Goal: Task Accomplishment & Management: Use online tool/utility

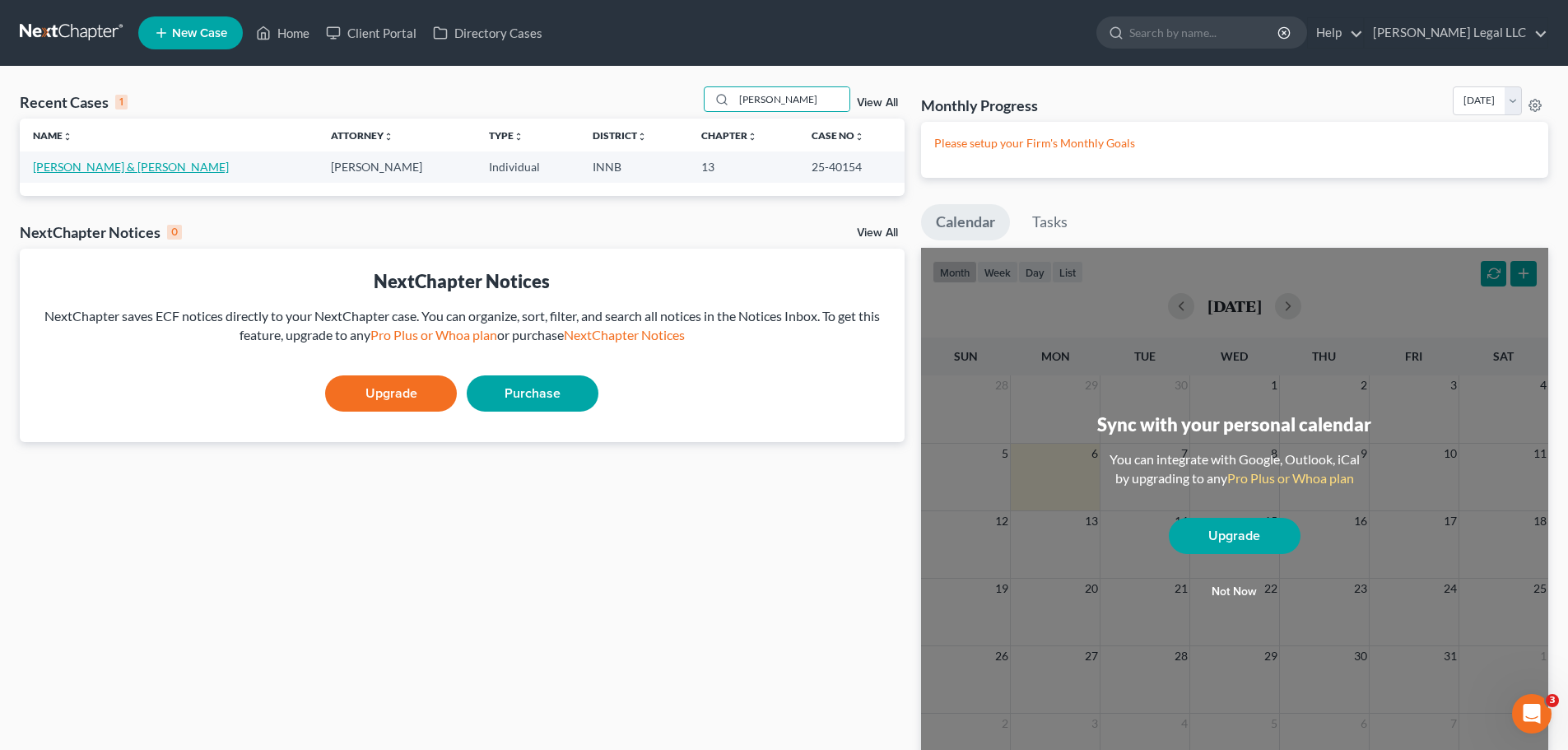
type input "[PERSON_NAME]"
click at [56, 169] on link "[PERSON_NAME] & [PERSON_NAME]" at bounding box center [130, 166] width 196 height 14
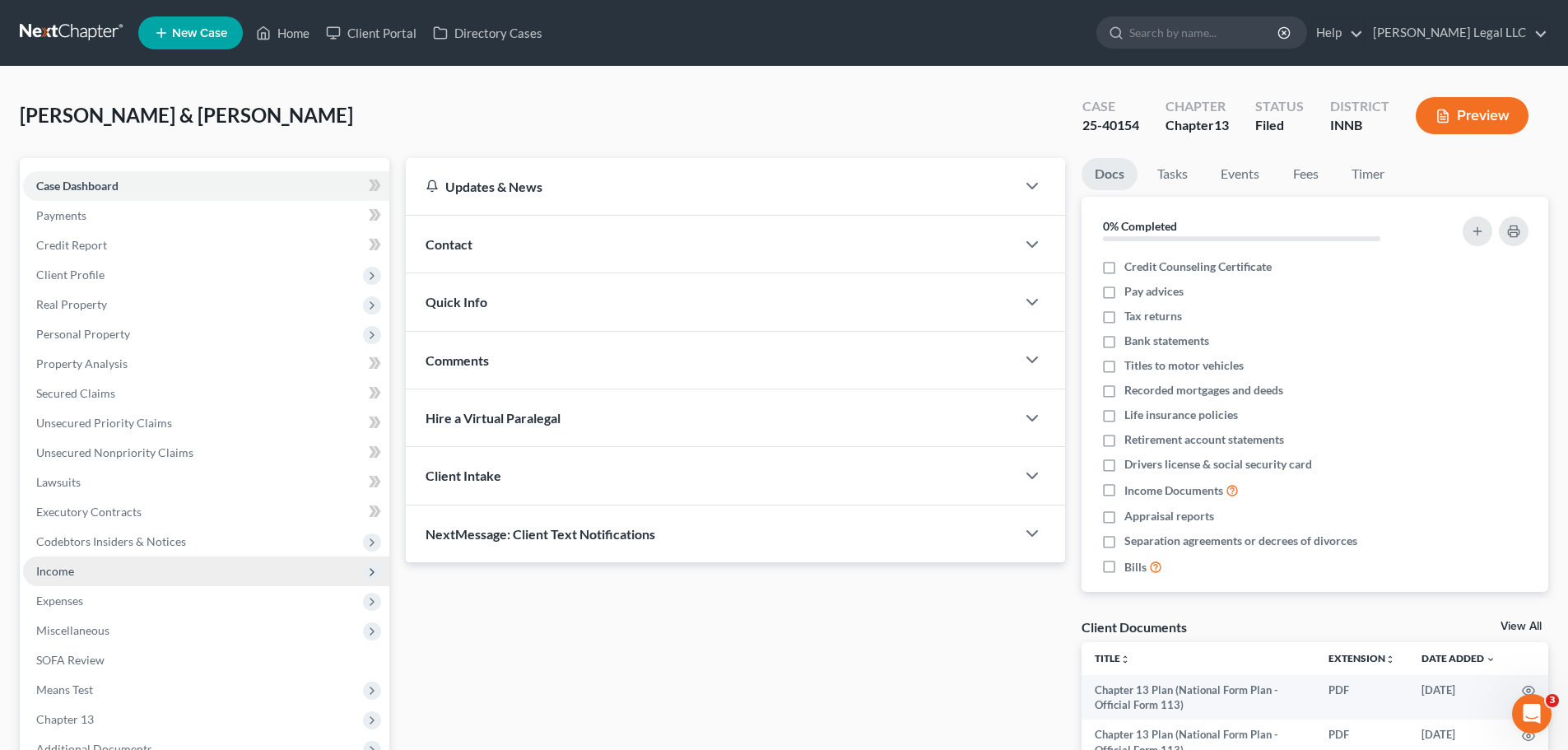
click at [52, 575] on span "Income" at bounding box center [55, 570] width 38 height 14
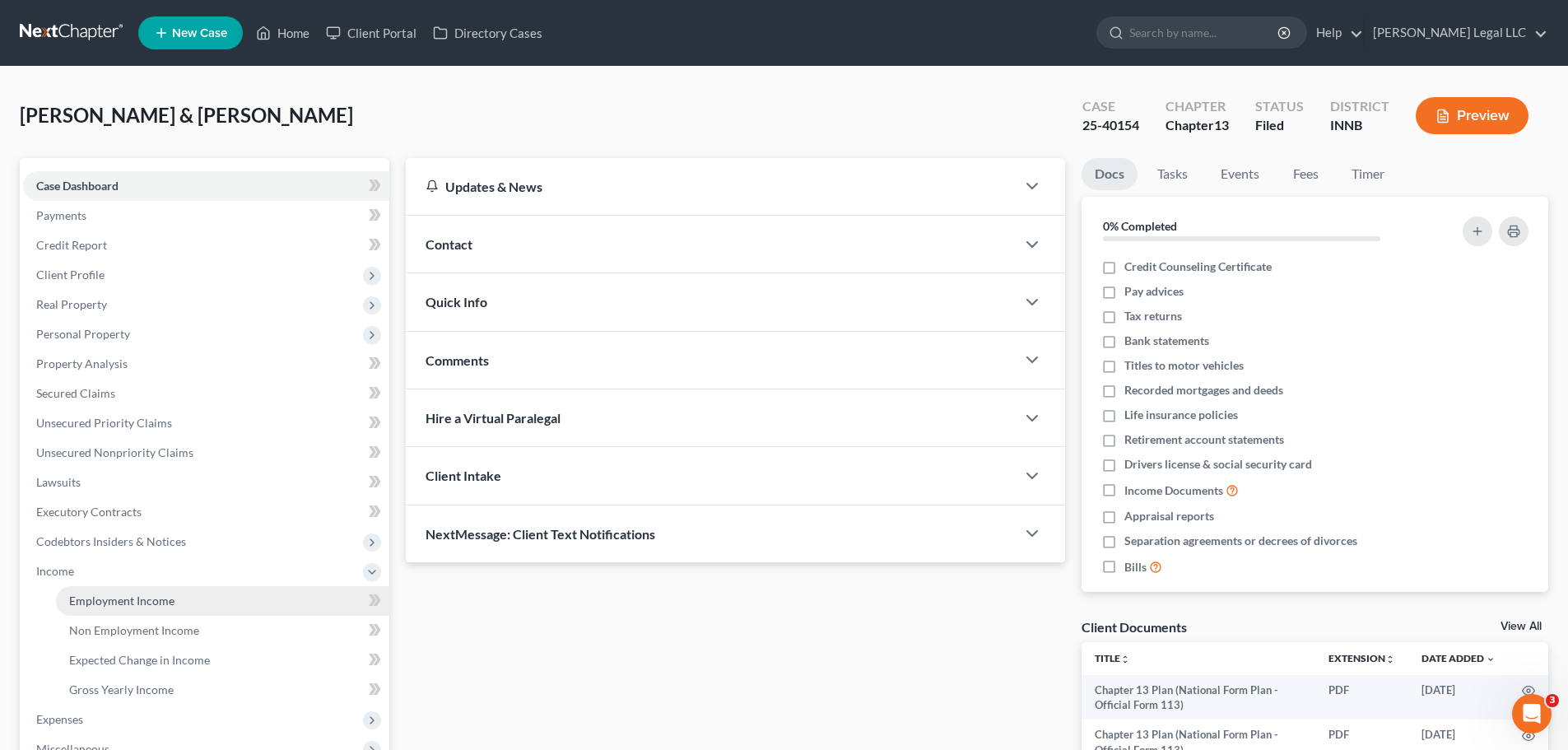
click at [72, 594] on span "Employment Income" at bounding box center [121, 600] width 106 height 14
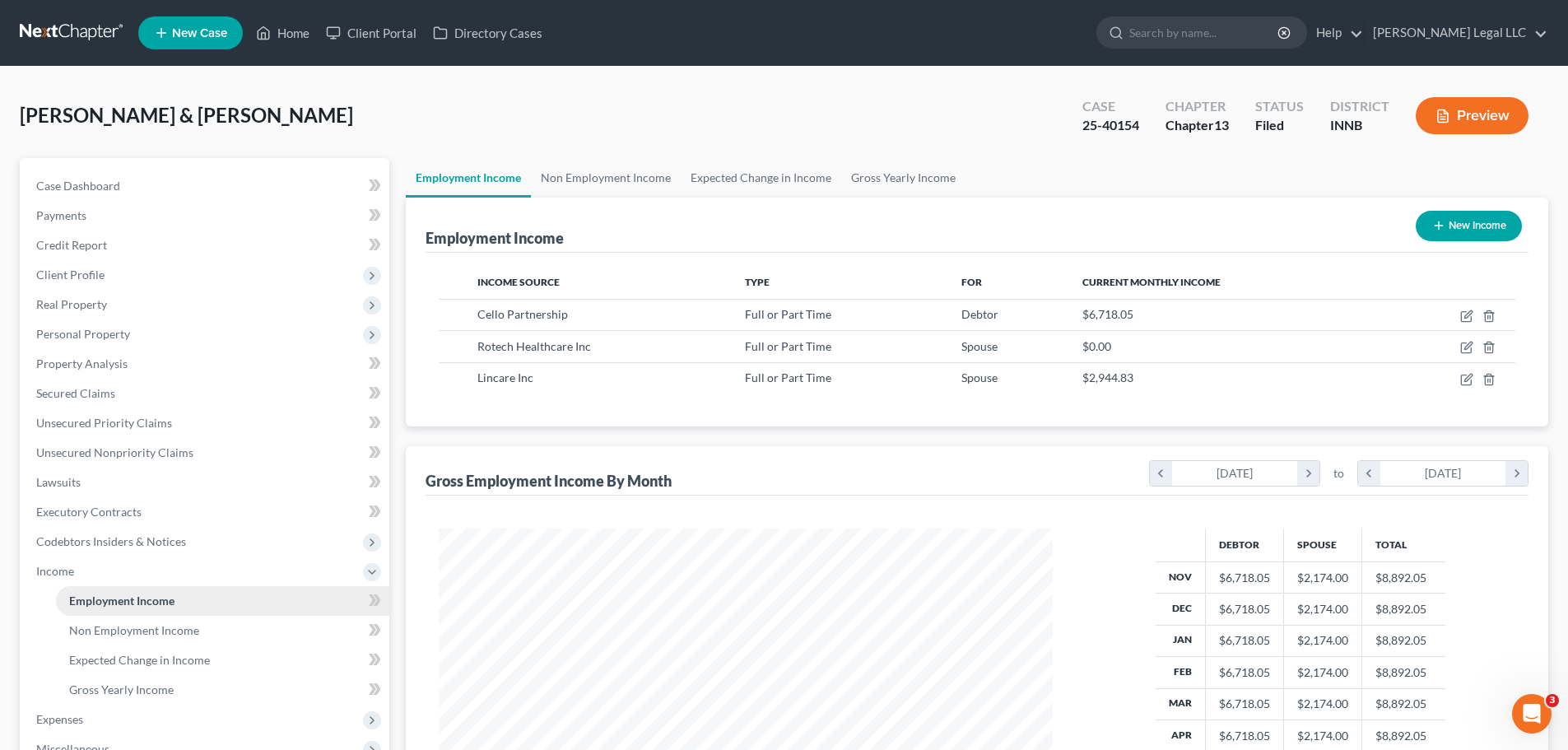
scroll to position [307, 647]
click at [115, 631] on span "Non Employment Income" at bounding box center [134, 629] width 130 height 14
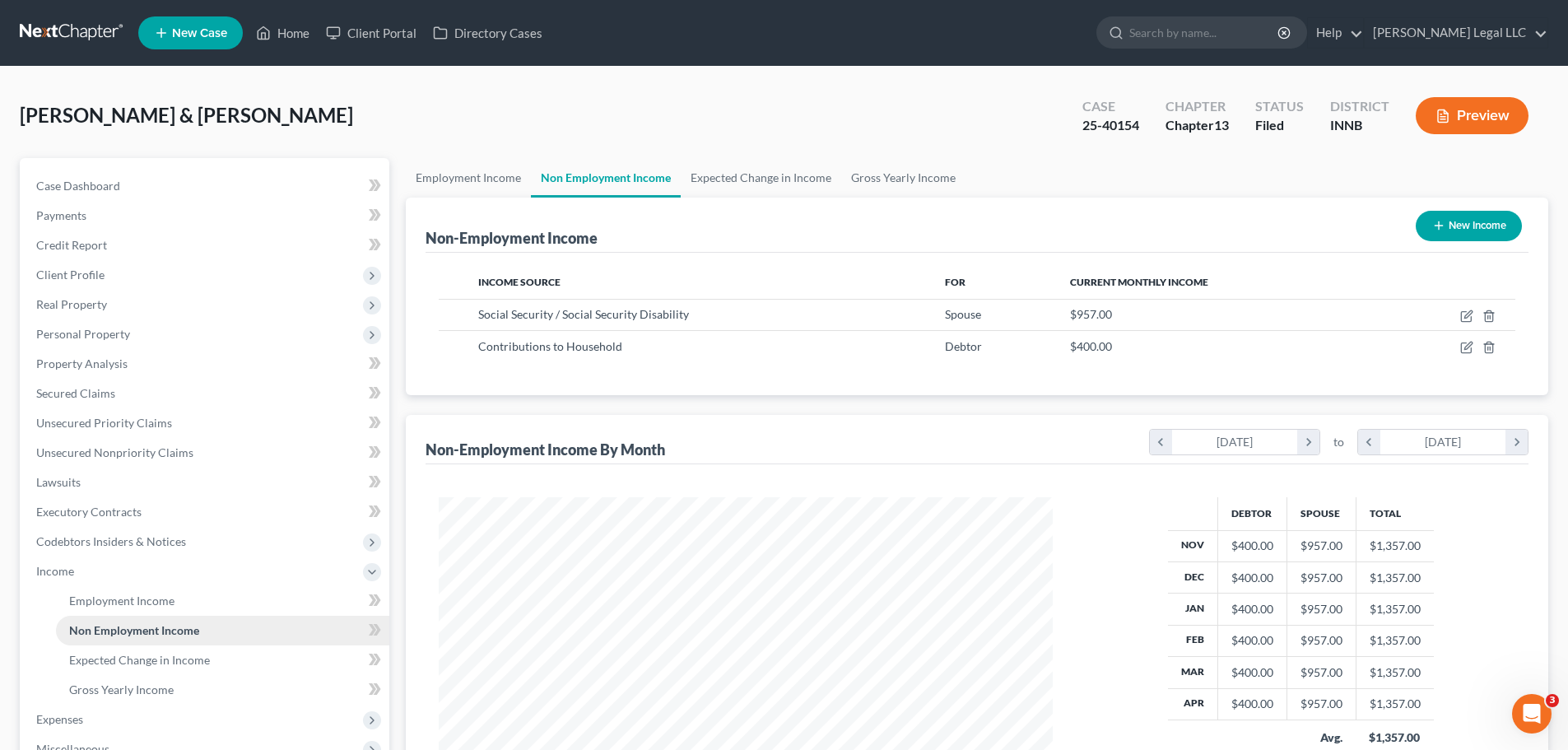
scroll to position [307, 647]
click at [113, 604] on span "Employment Income" at bounding box center [121, 600] width 106 height 14
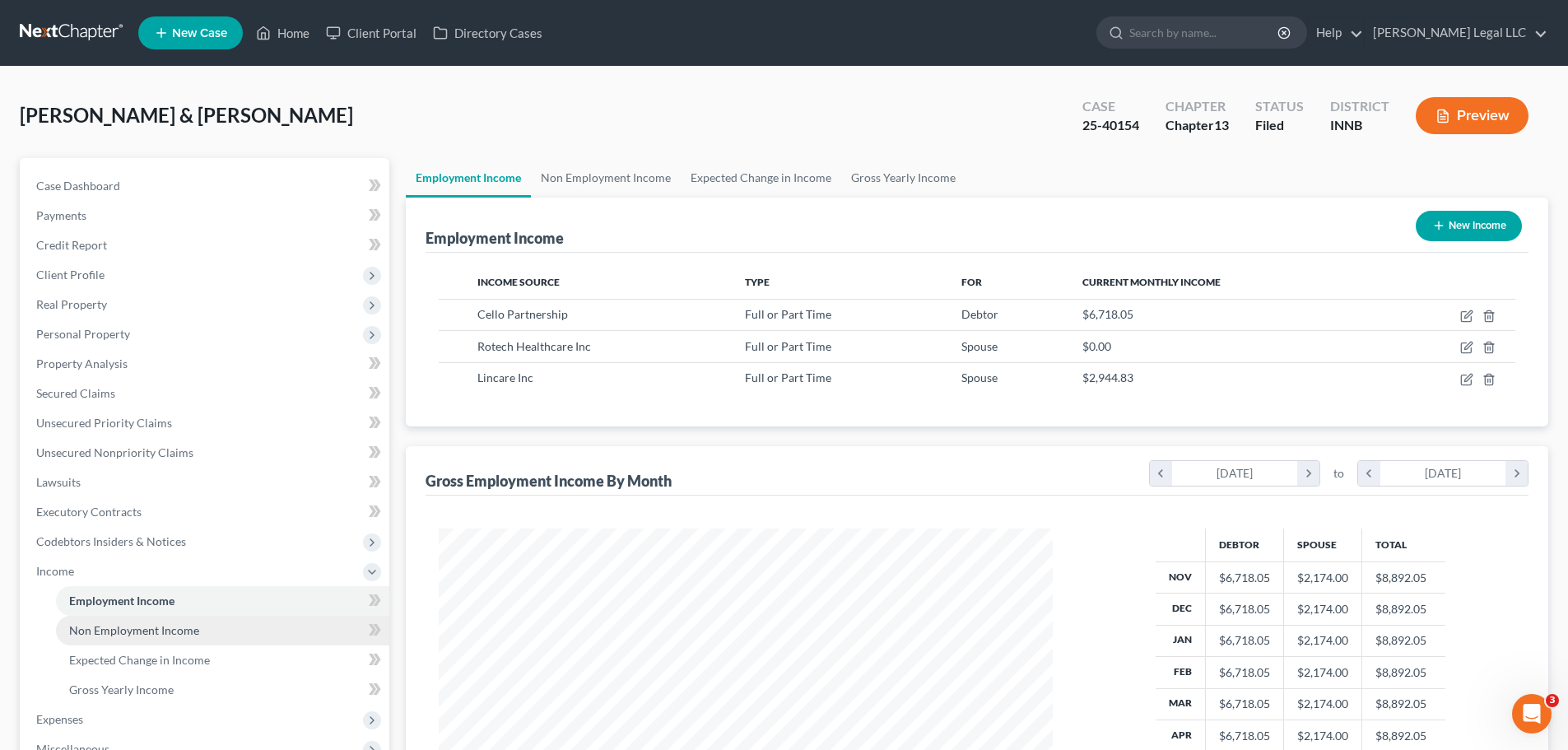
scroll to position [307, 647]
click at [106, 633] on span "Non Employment Income" at bounding box center [134, 629] width 130 height 14
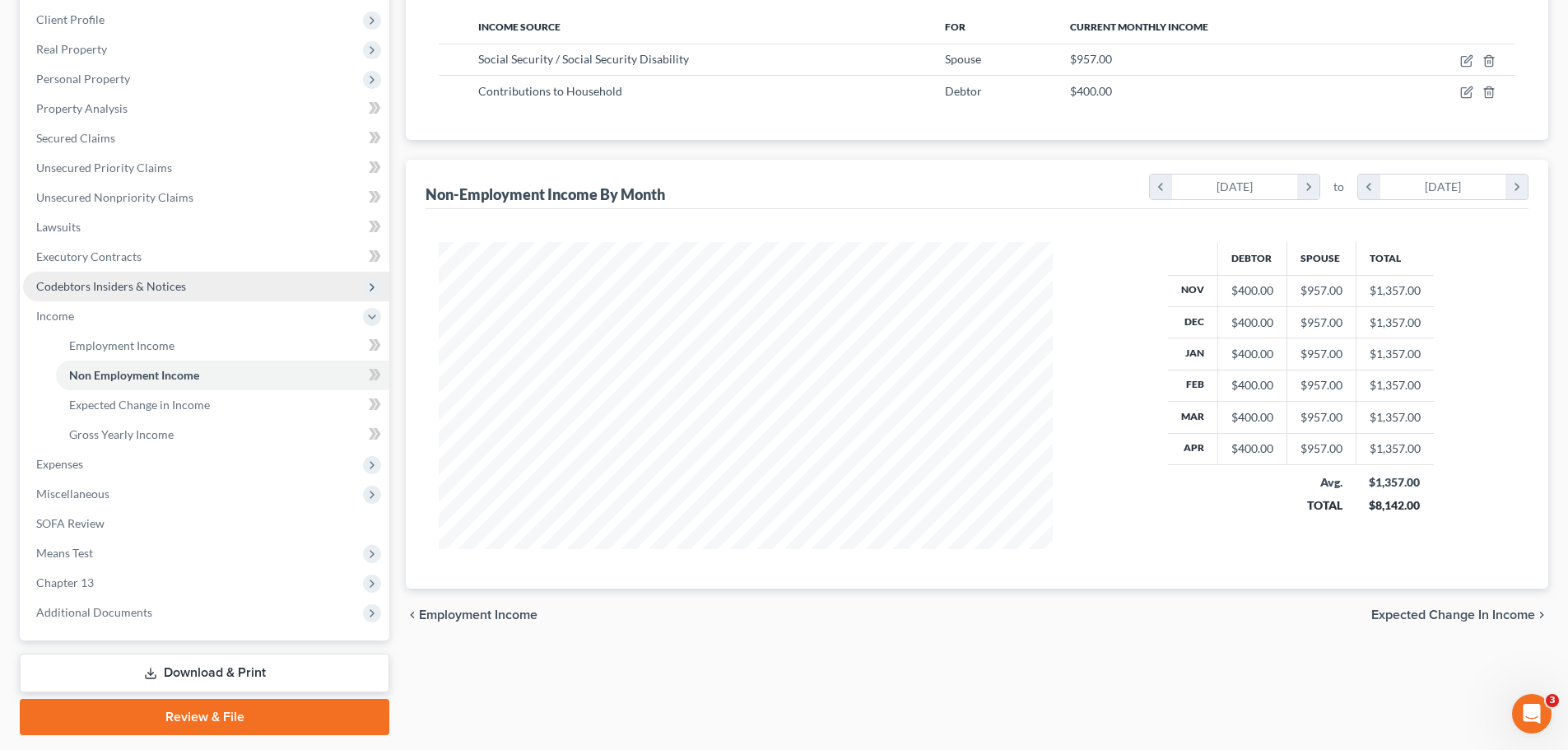
scroll to position [303, 0]
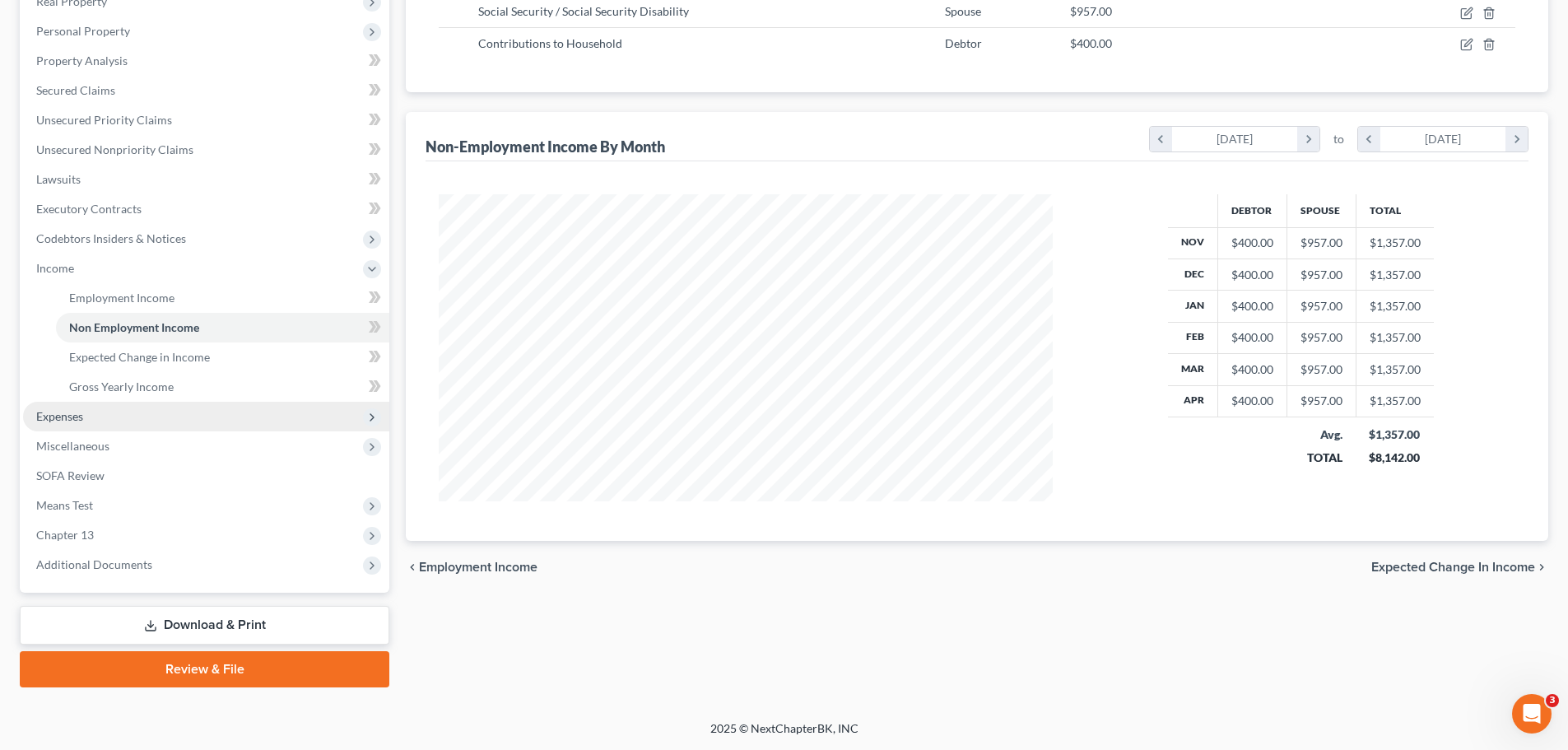
click at [60, 419] on span "Expenses" at bounding box center [60, 416] width 47 height 14
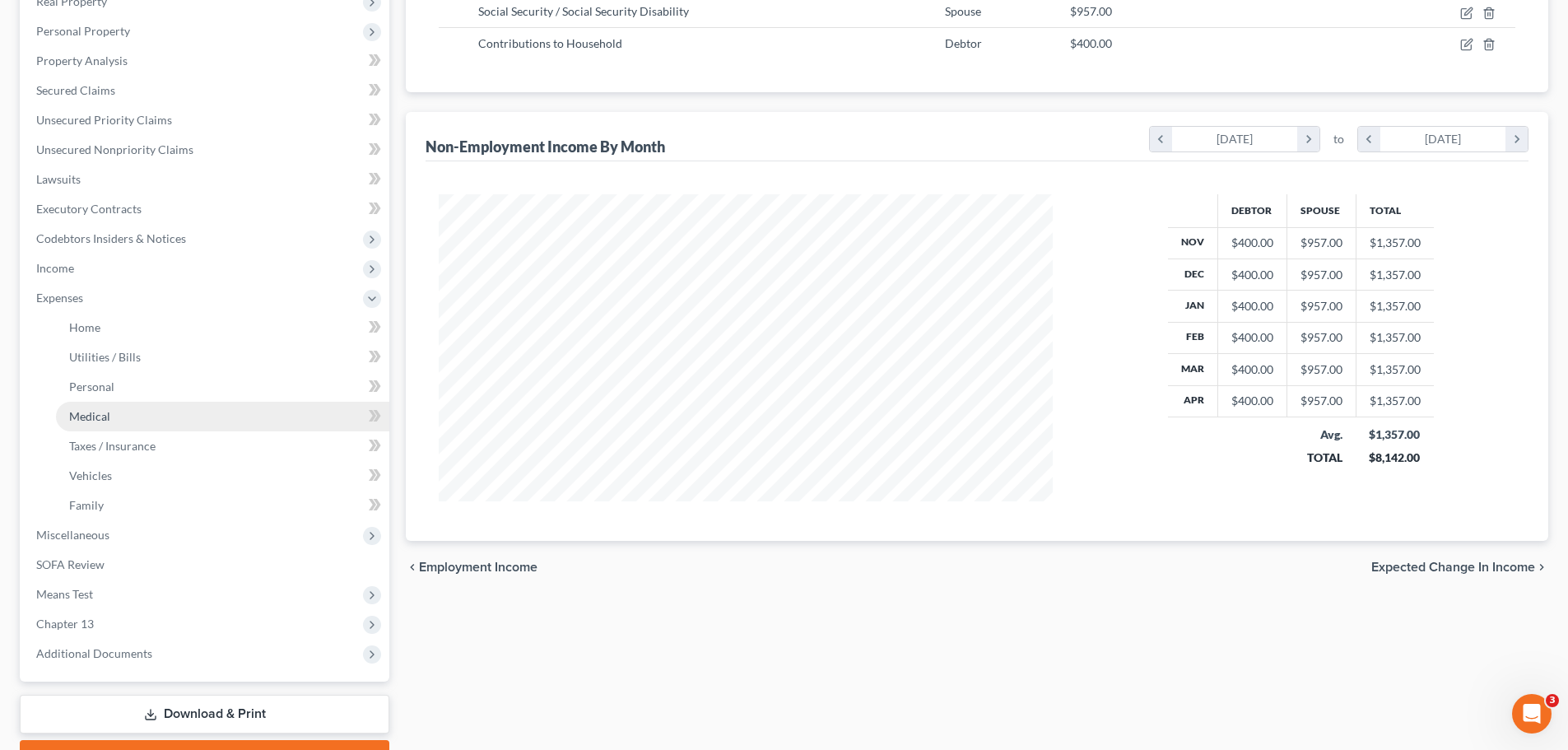
click at [83, 405] on link "Medical" at bounding box center [222, 416] width 333 height 30
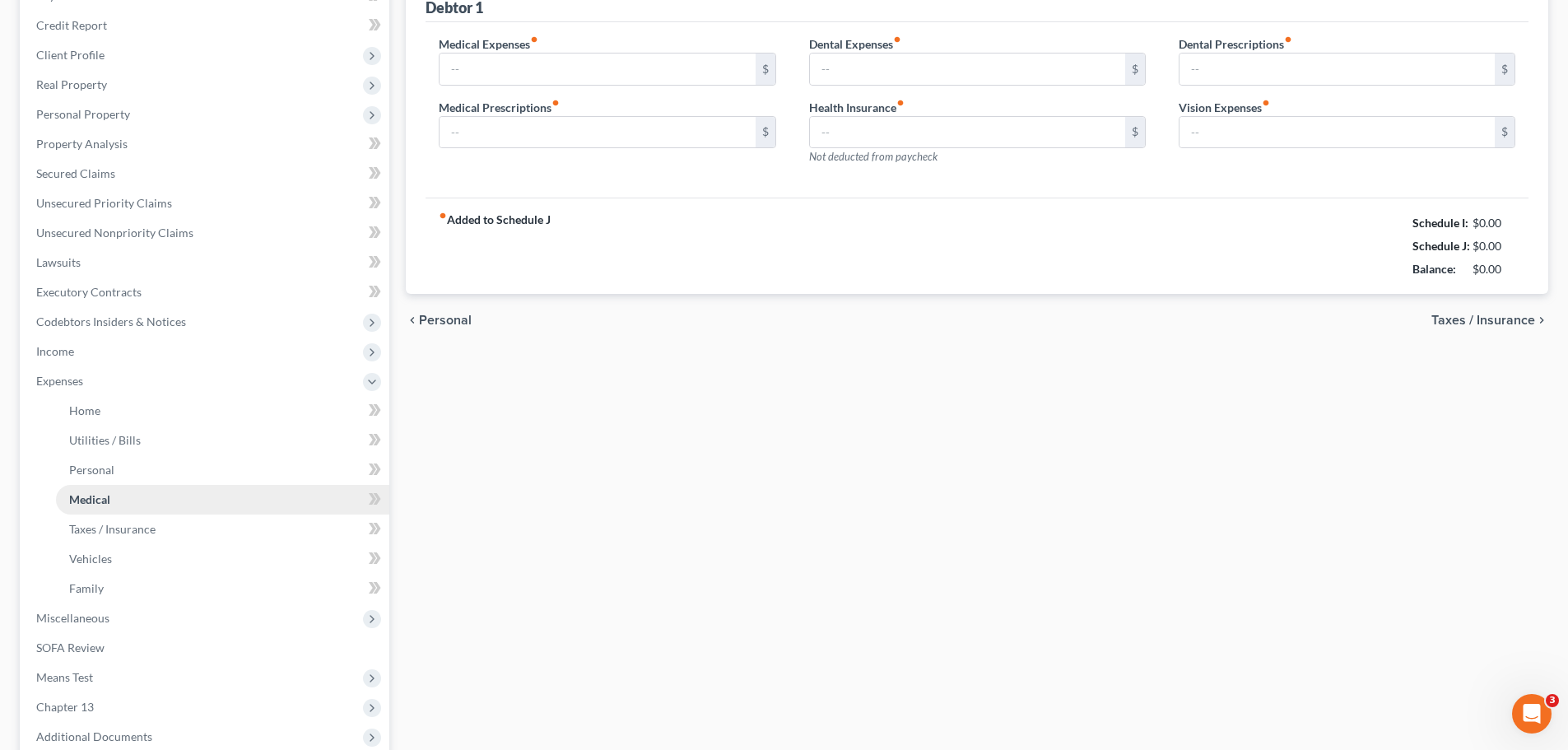
type input "1,000.00"
type input "0.00"
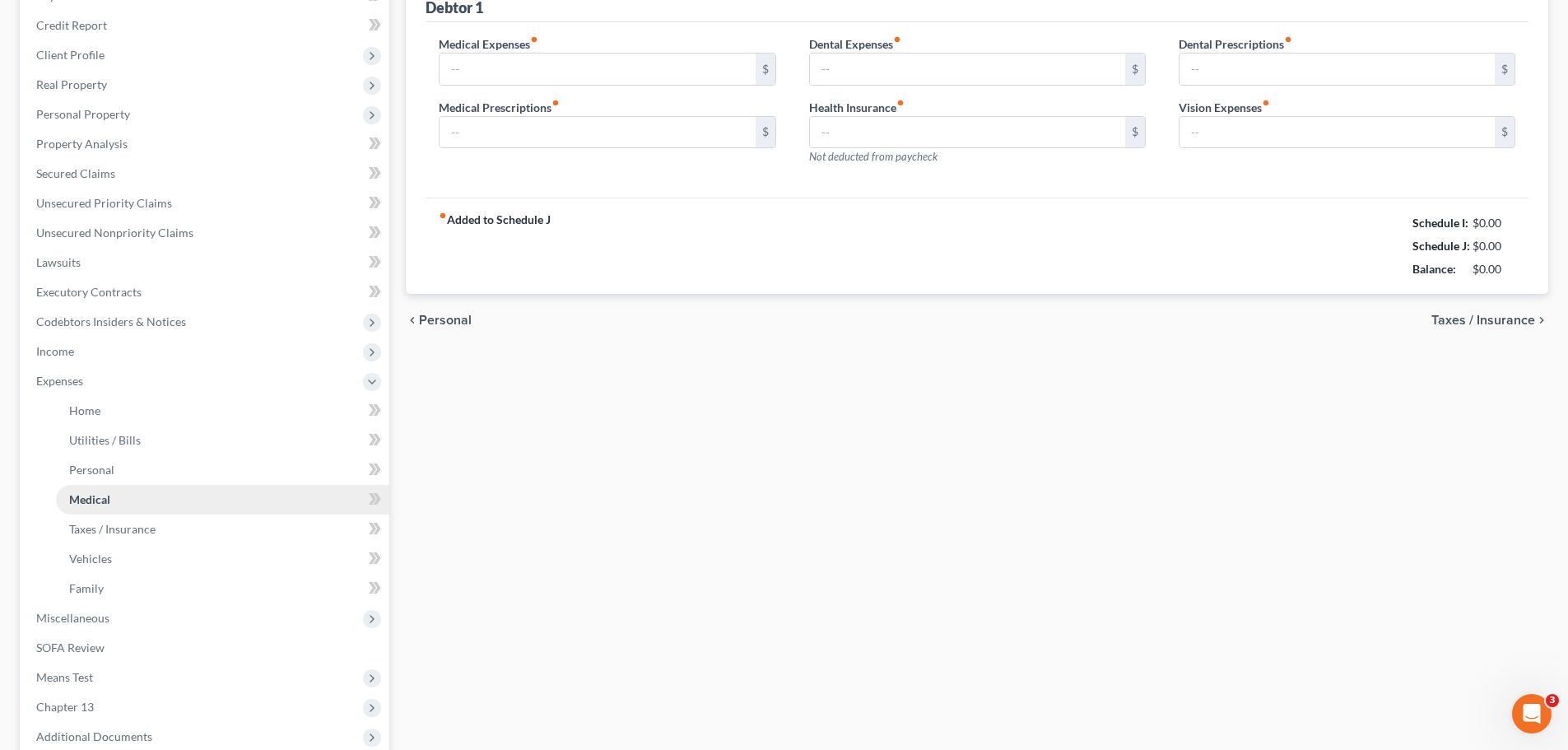
type input "0.00"
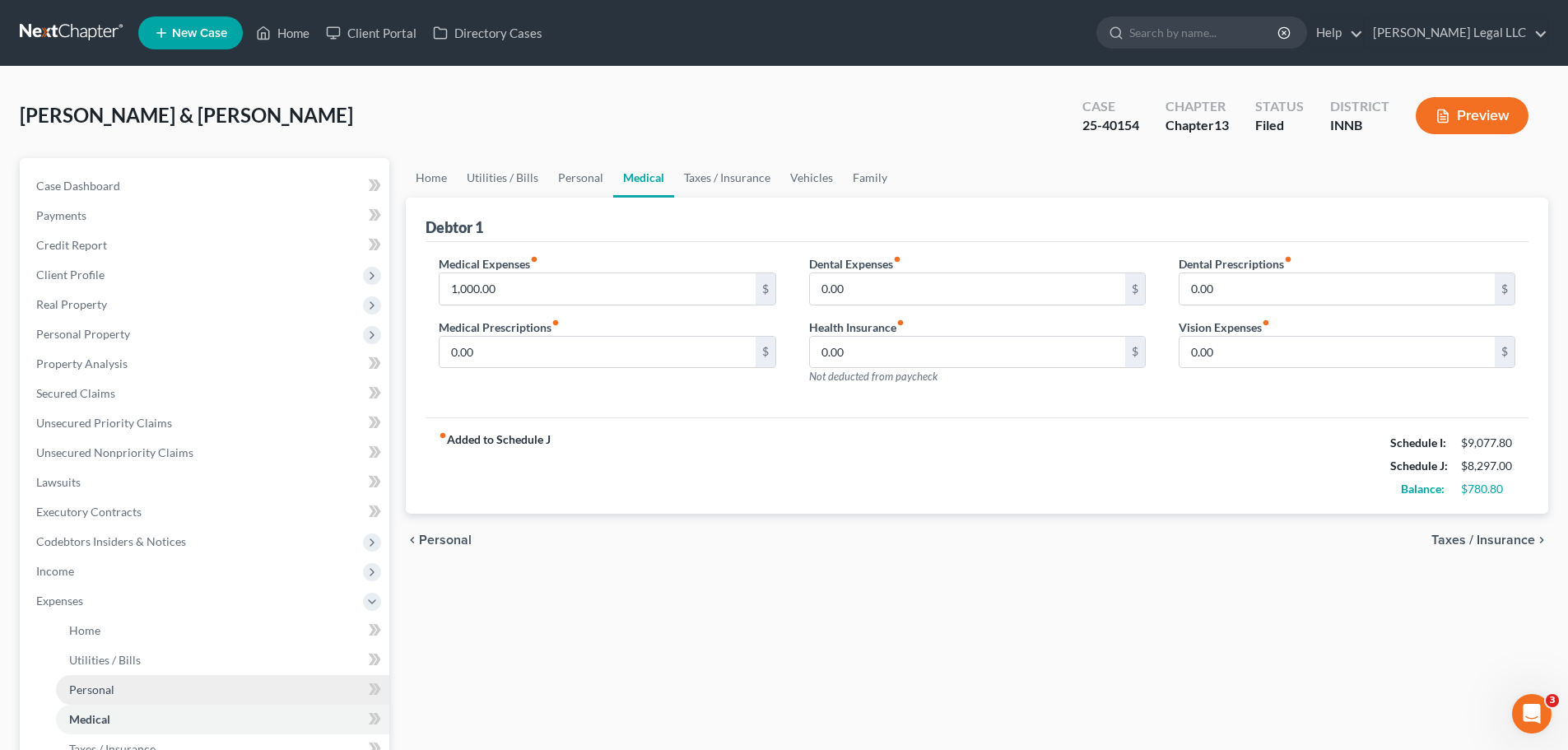
click at [106, 695] on span "Personal" at bounding box center [91, 689] width 45 height 14
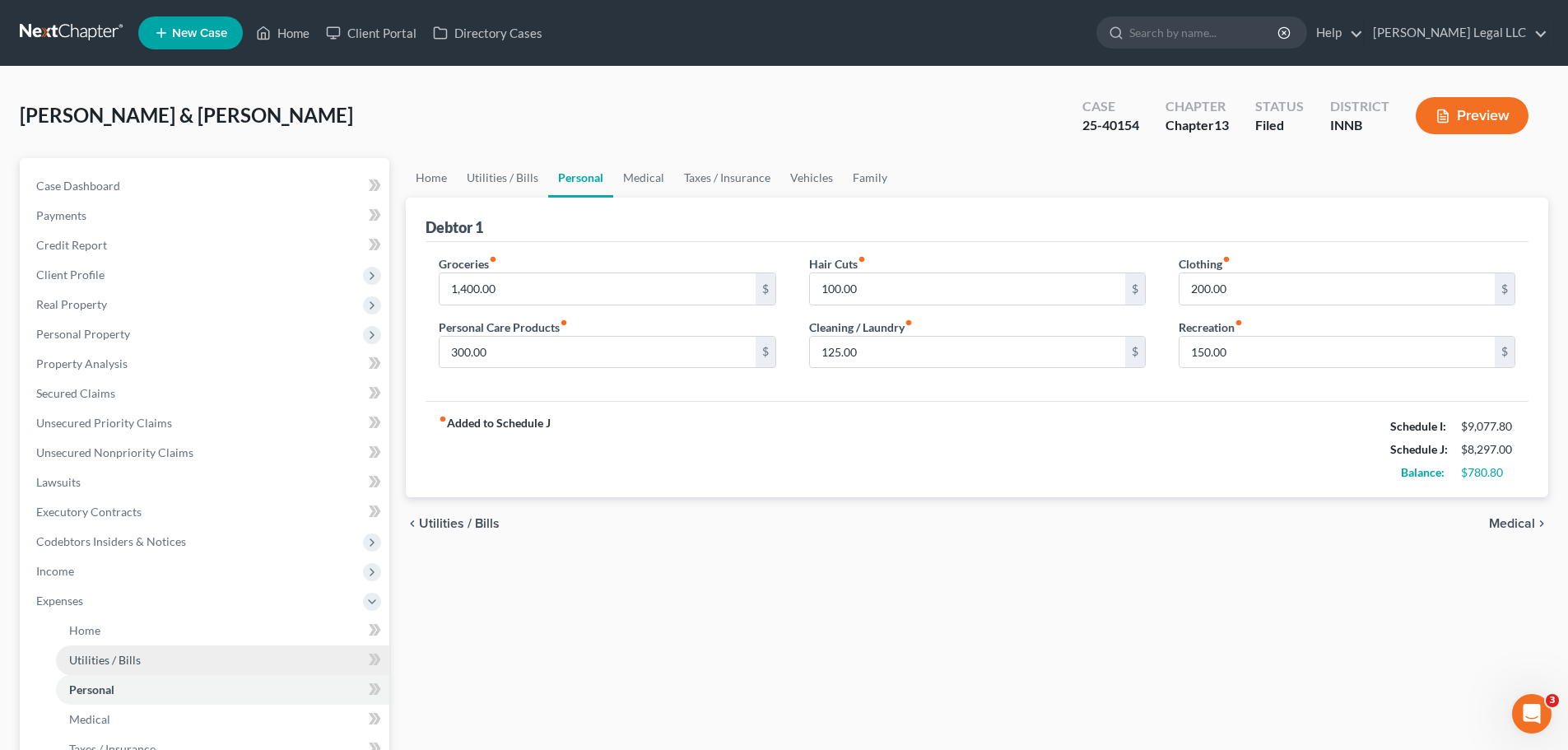
click at [108, 661] on span "Utilities / Bills" at bounding box center [104, 659] width 71 height 14
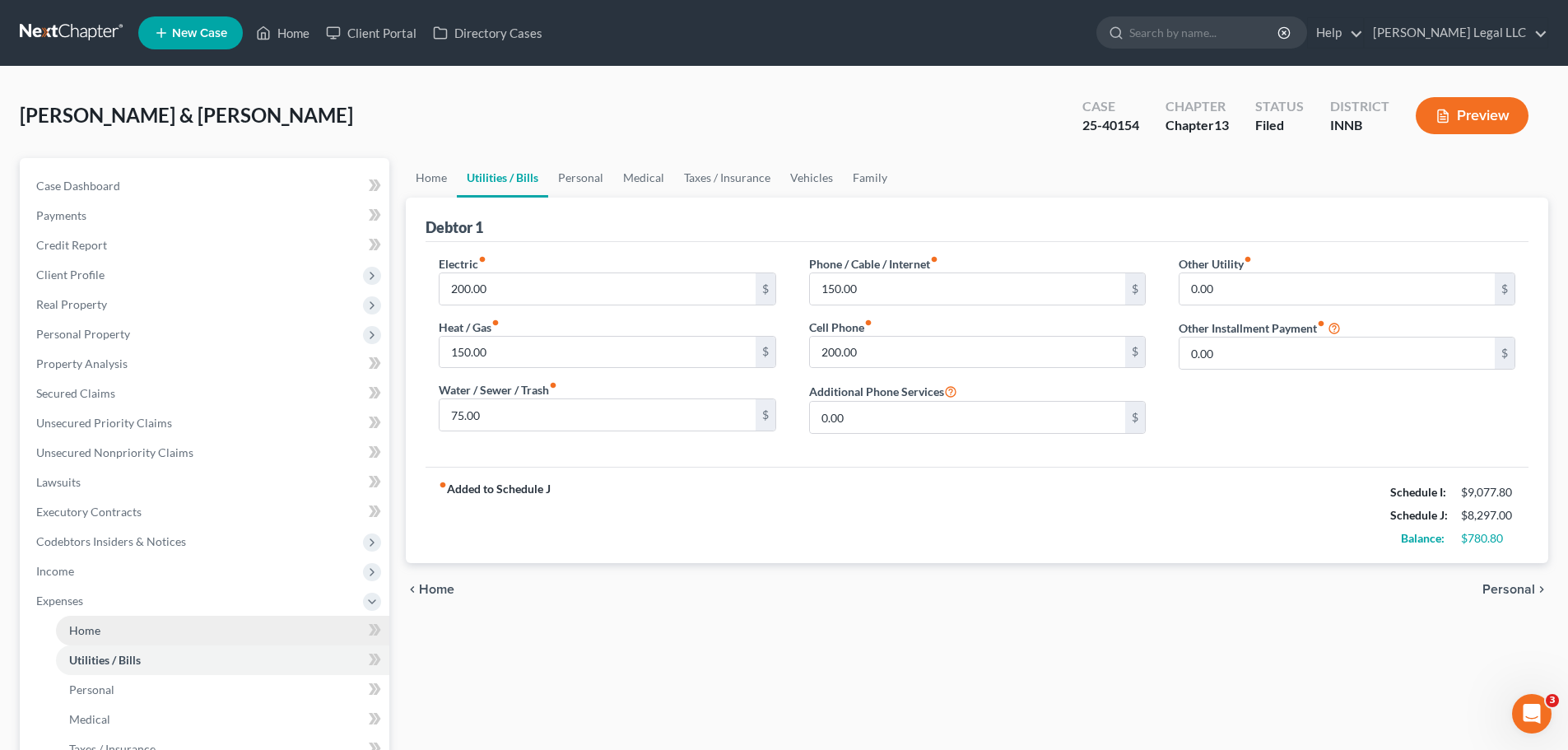
click at [116, 632] on link "Home" at bounding box center [222, 630] width 333 height 30
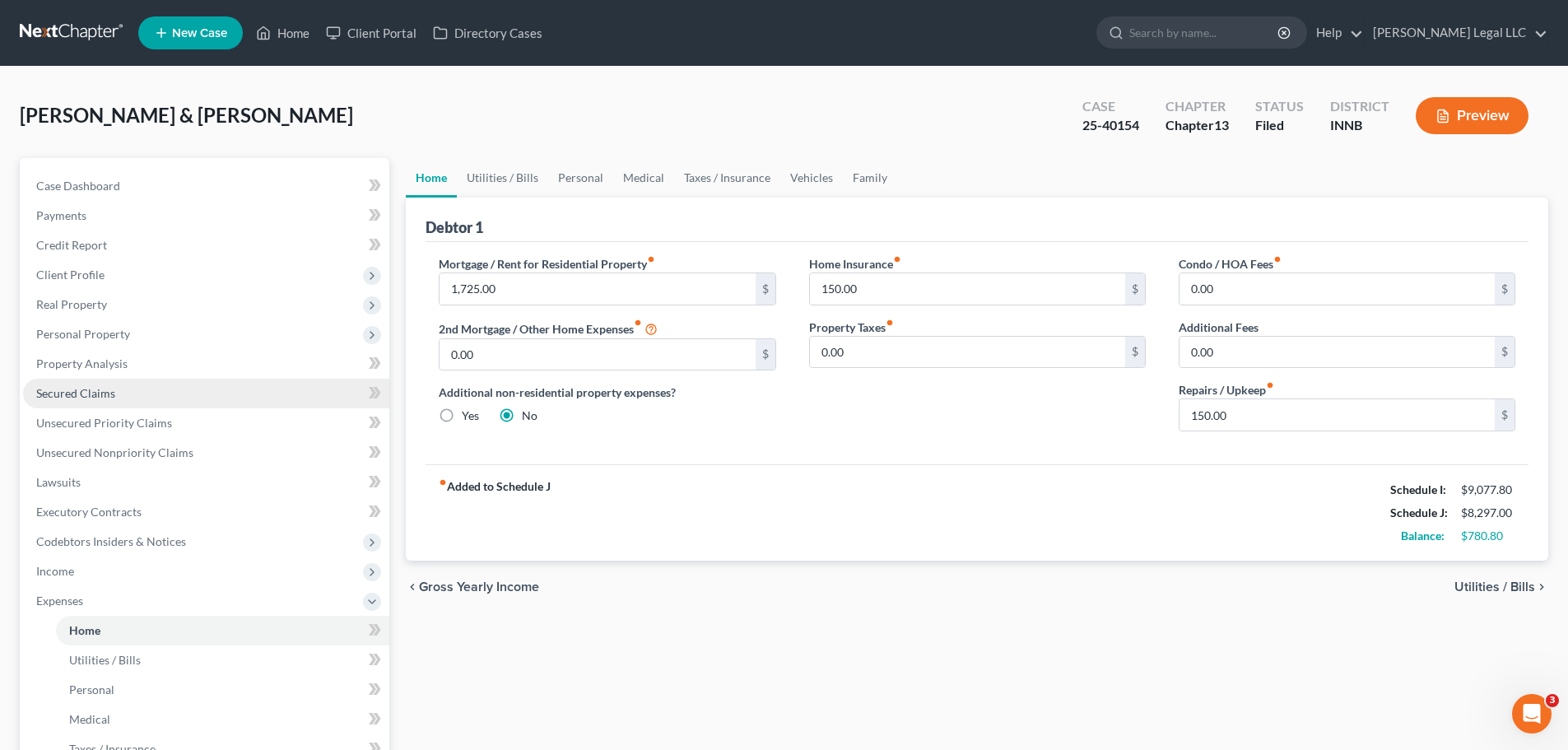
click at [80, 389] on span "Secured Claims" at bounding box center [75, 392] width 79 height 14
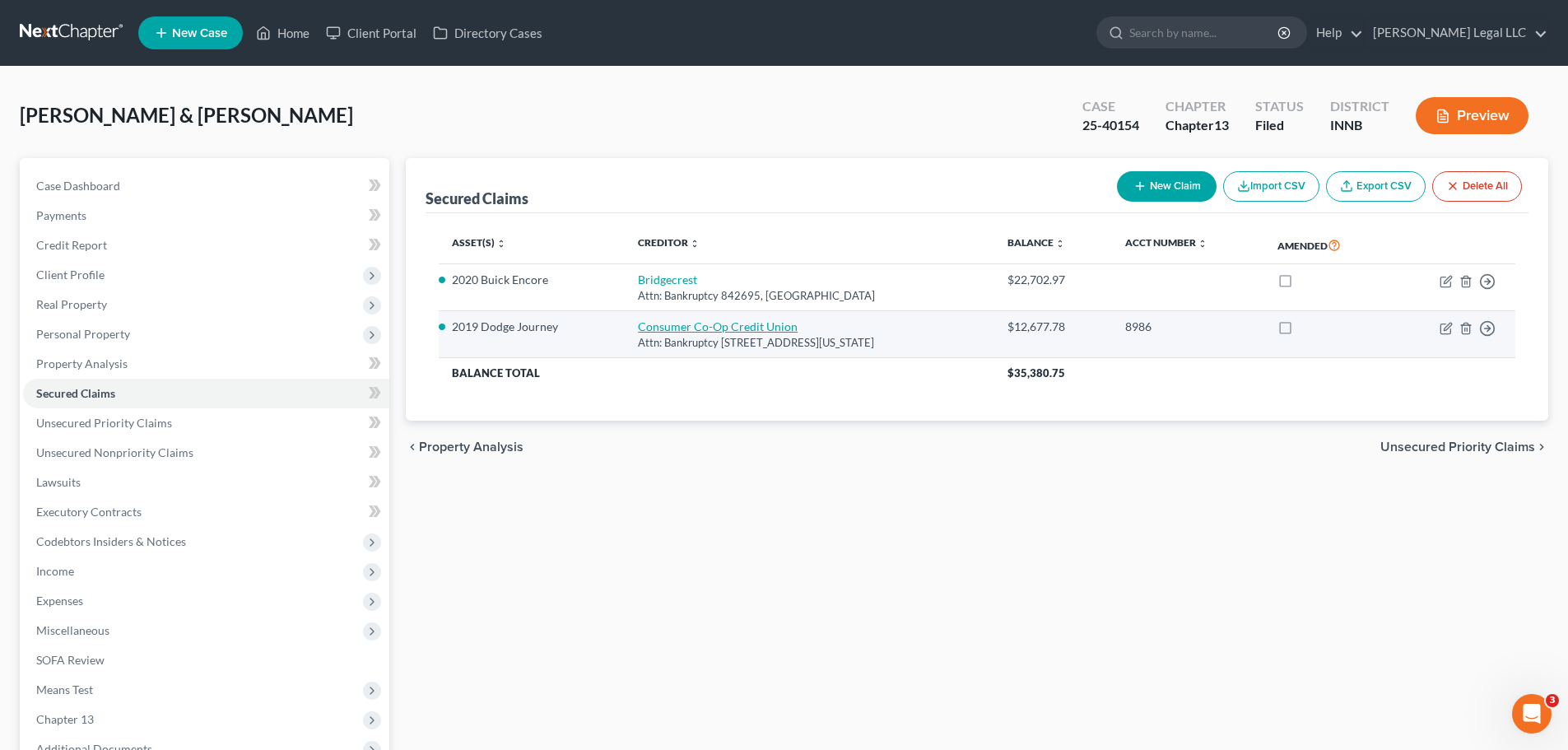
click at [647, 327] on link "Consumer Co-Op Credit Union" at bounding box center [718, 325] width 160 height 14
select select "14"
select select "2"
select select "0"
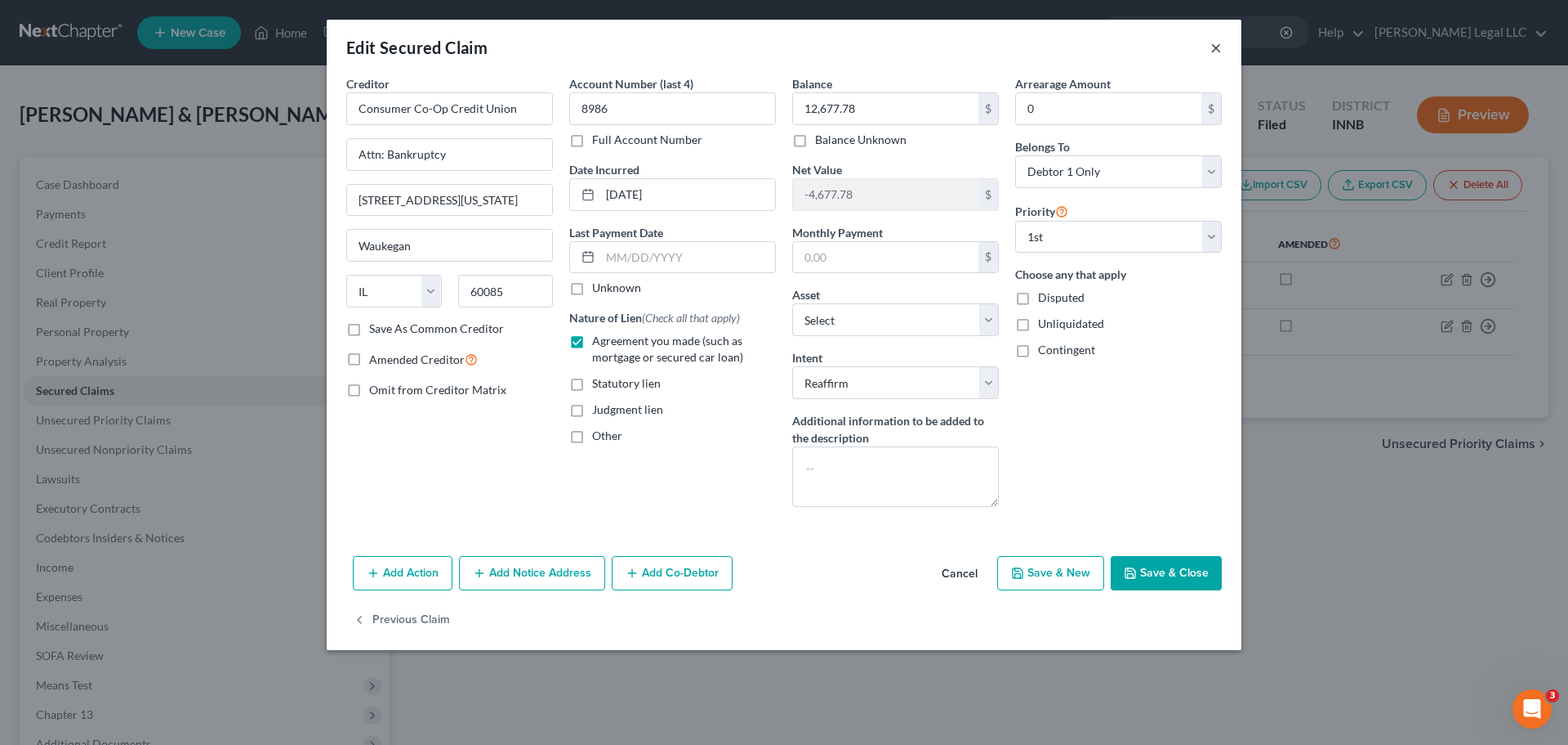
click at [1215, 44] on button "×" at bounding box center [1215, 48] width 12 height 20
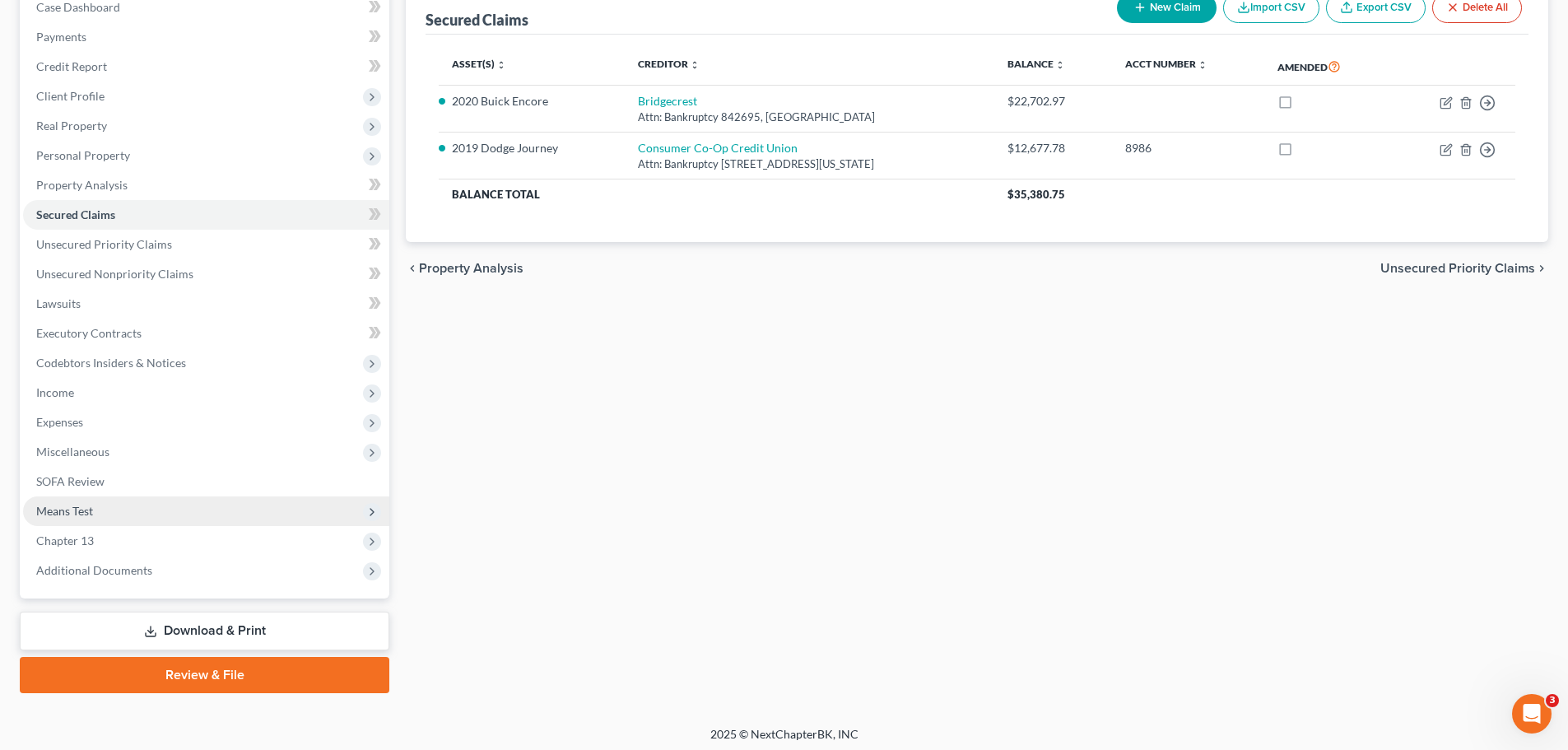
scroll to position [184, 0]
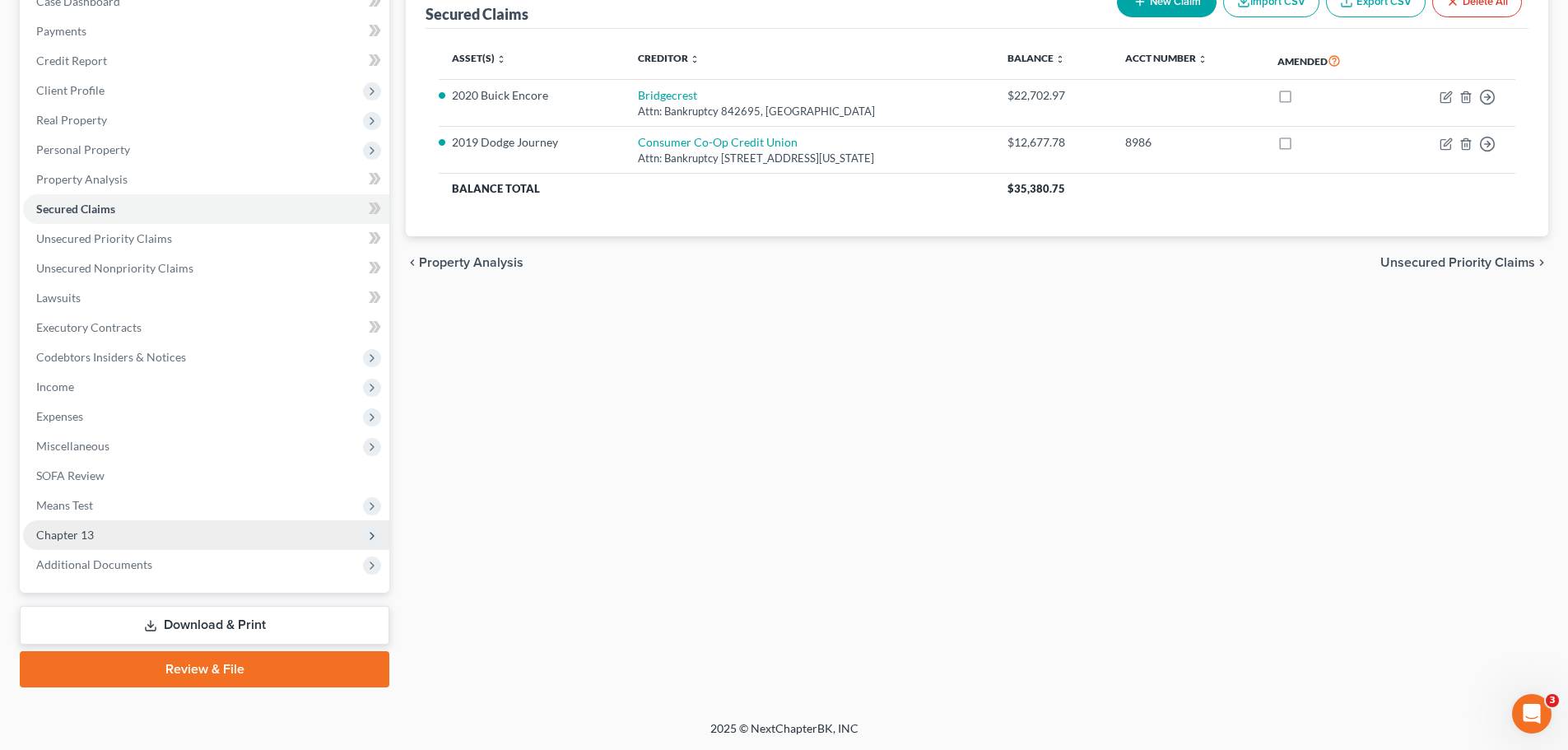
click at [82, 530] on span "Chapter 13" at bounding box center [65, 534] width 58 height 14
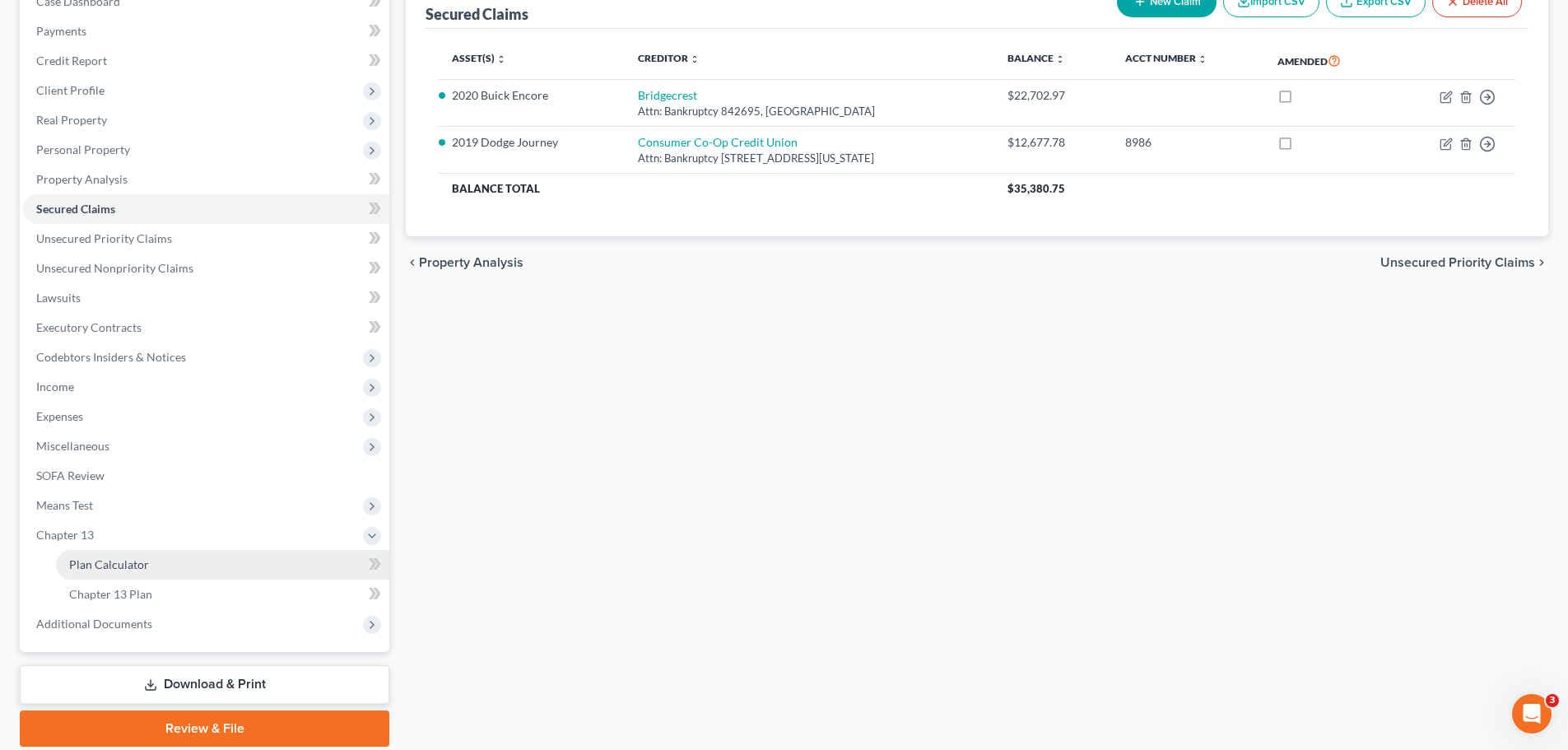
click at [115, 560] on span "Plan Calculator" at bounding box center [108, 563] width 80 height 14
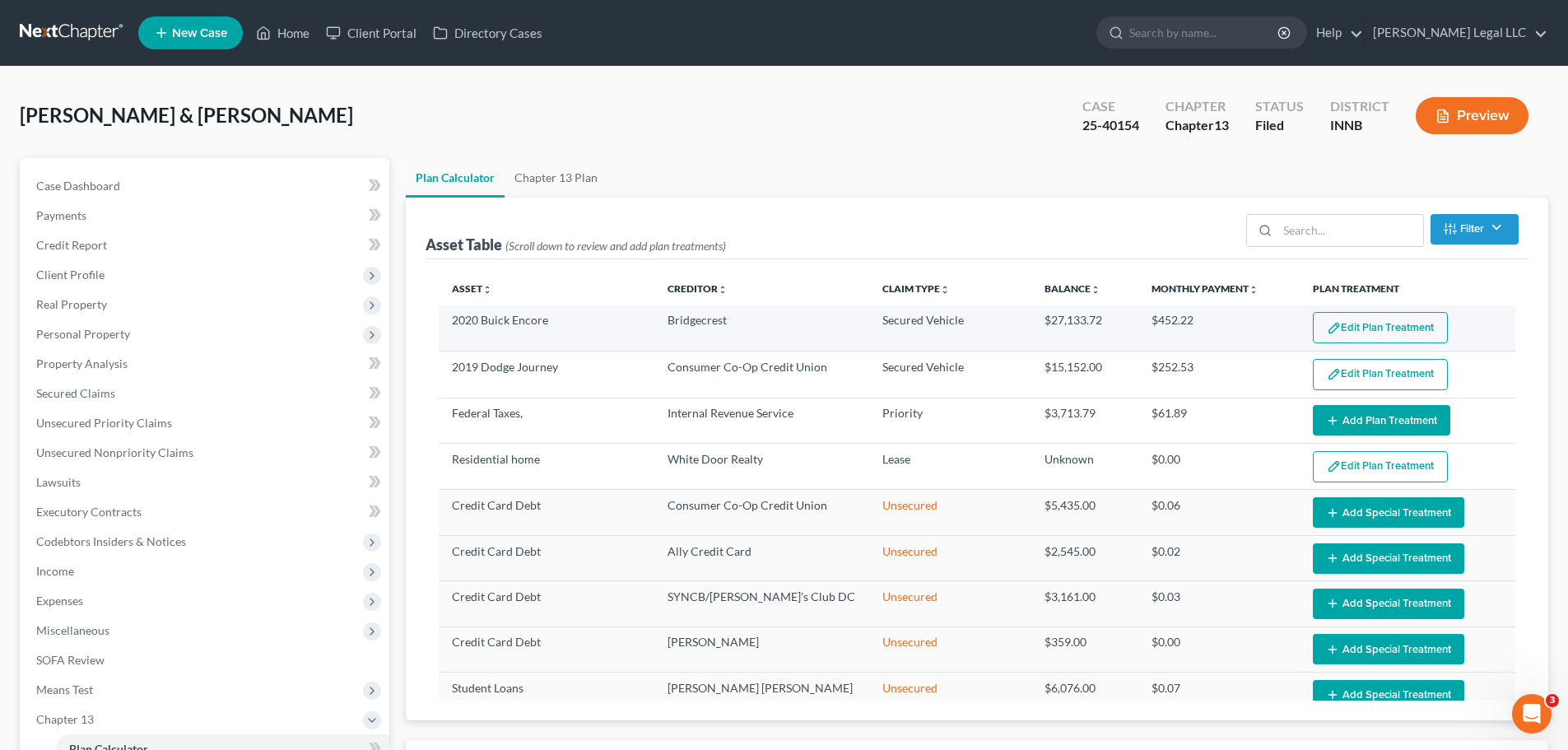
select select "59"
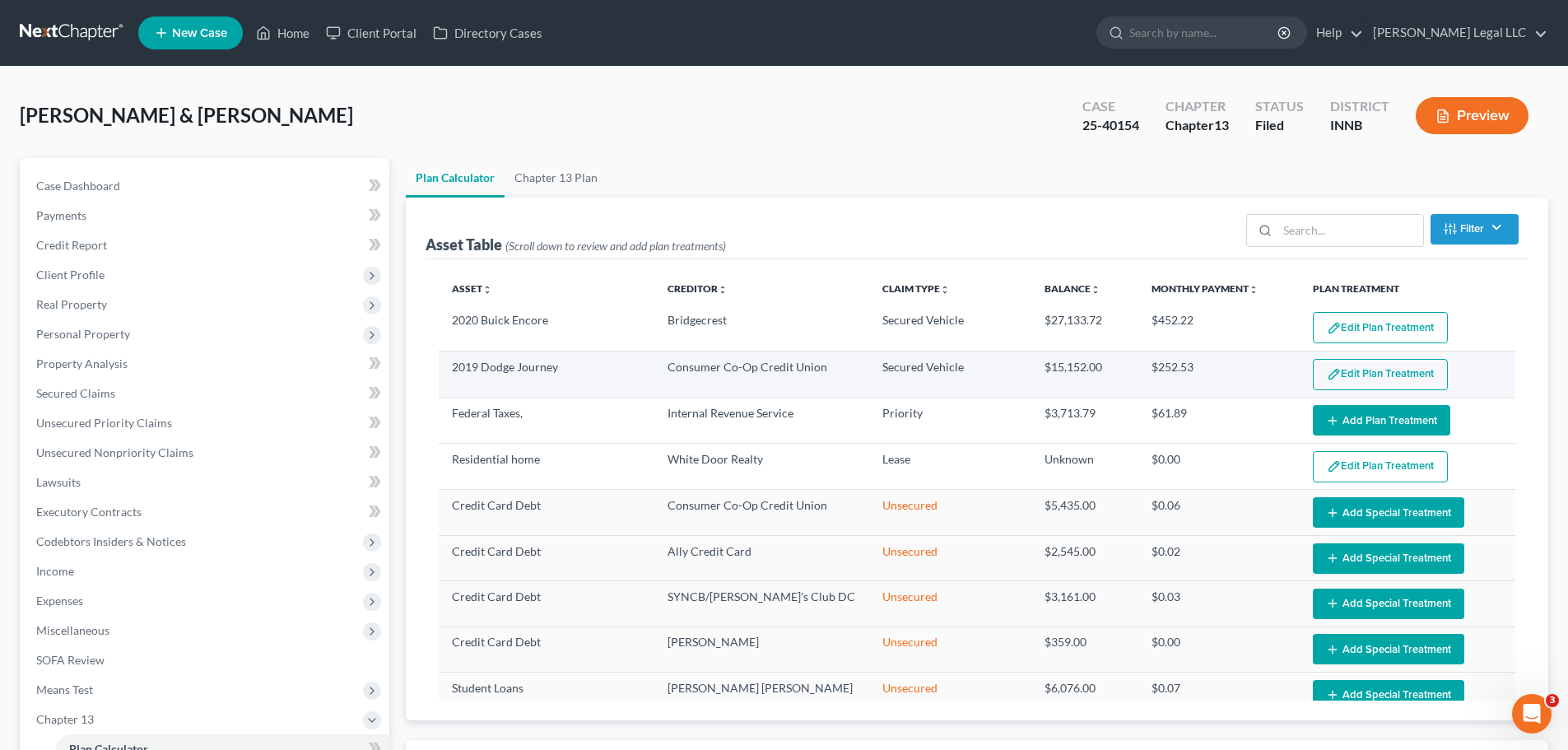
click at [1382, 372] on button "Edit Plan Treatment" at bounding box center [1379, 374] width 135 height 32
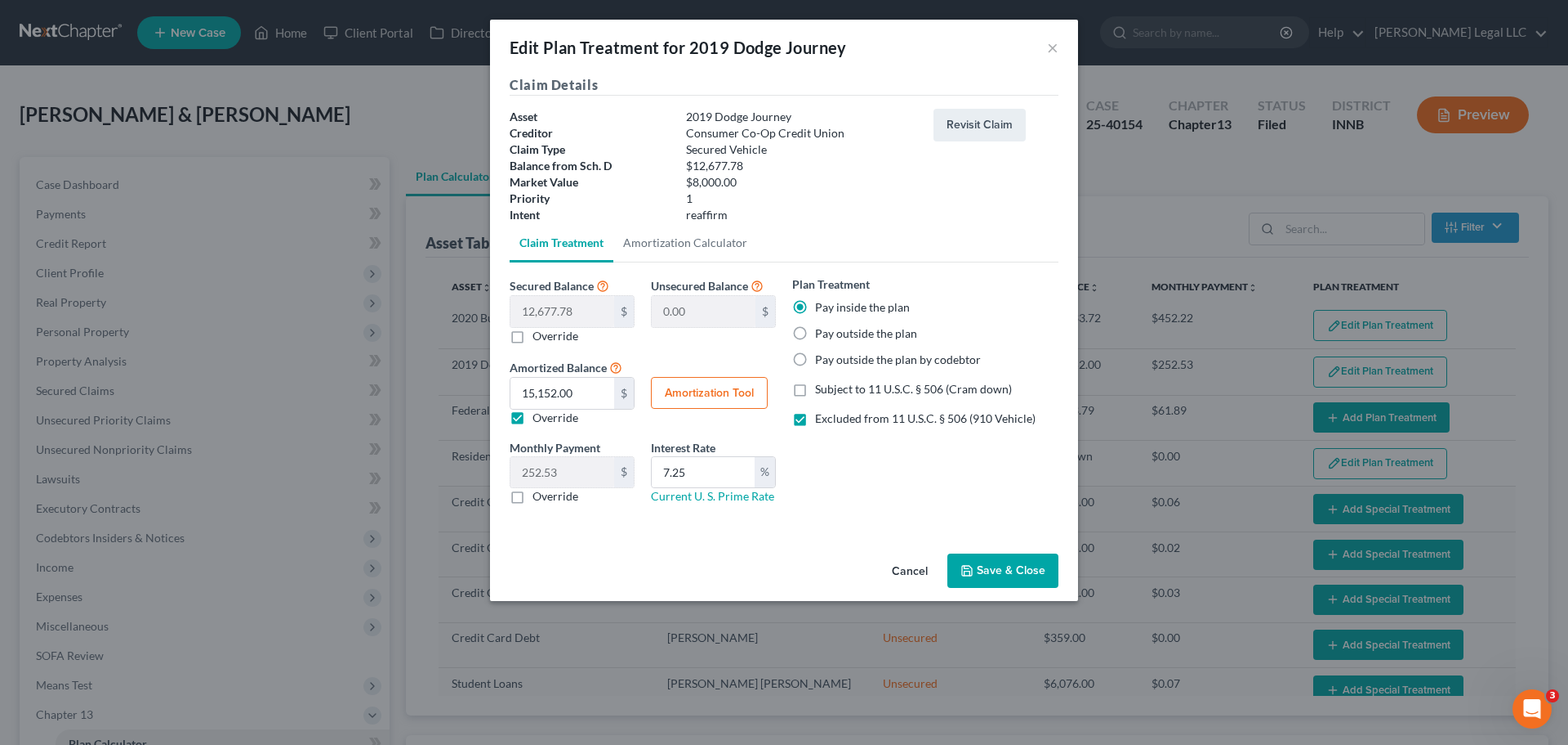
click at [702, 393] on button "Amortization Tool" at bounding box center [710, 393] width 117 height 32
type input "12,677.78"
type input "7.25"
type input "60"
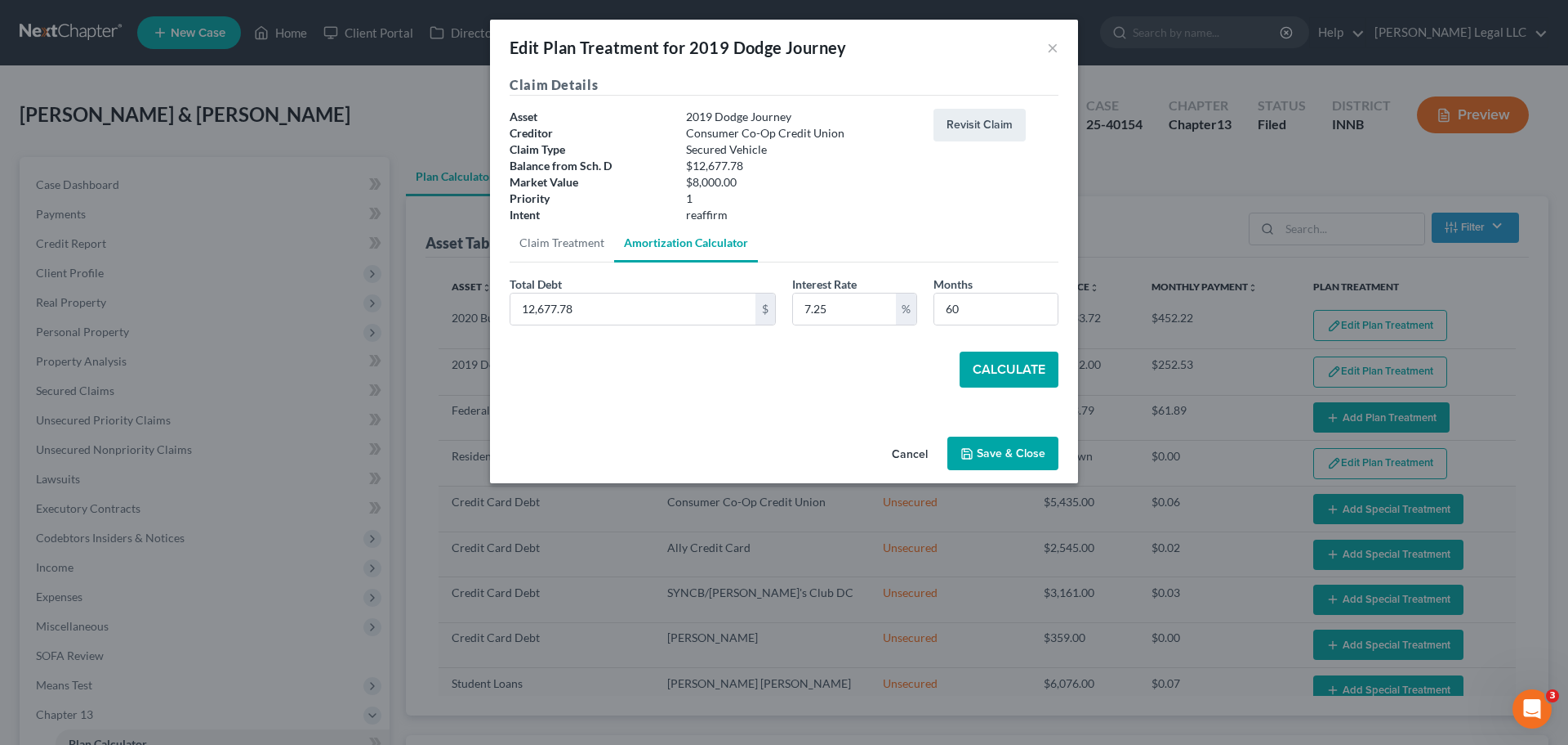
click at [653, 357] on div "Calculate" at bounding box center [784, 370] width 549 height 36
click at [560, 246] on link "Claim Treatment" at bounding box center [562, 243] width 105 height 39
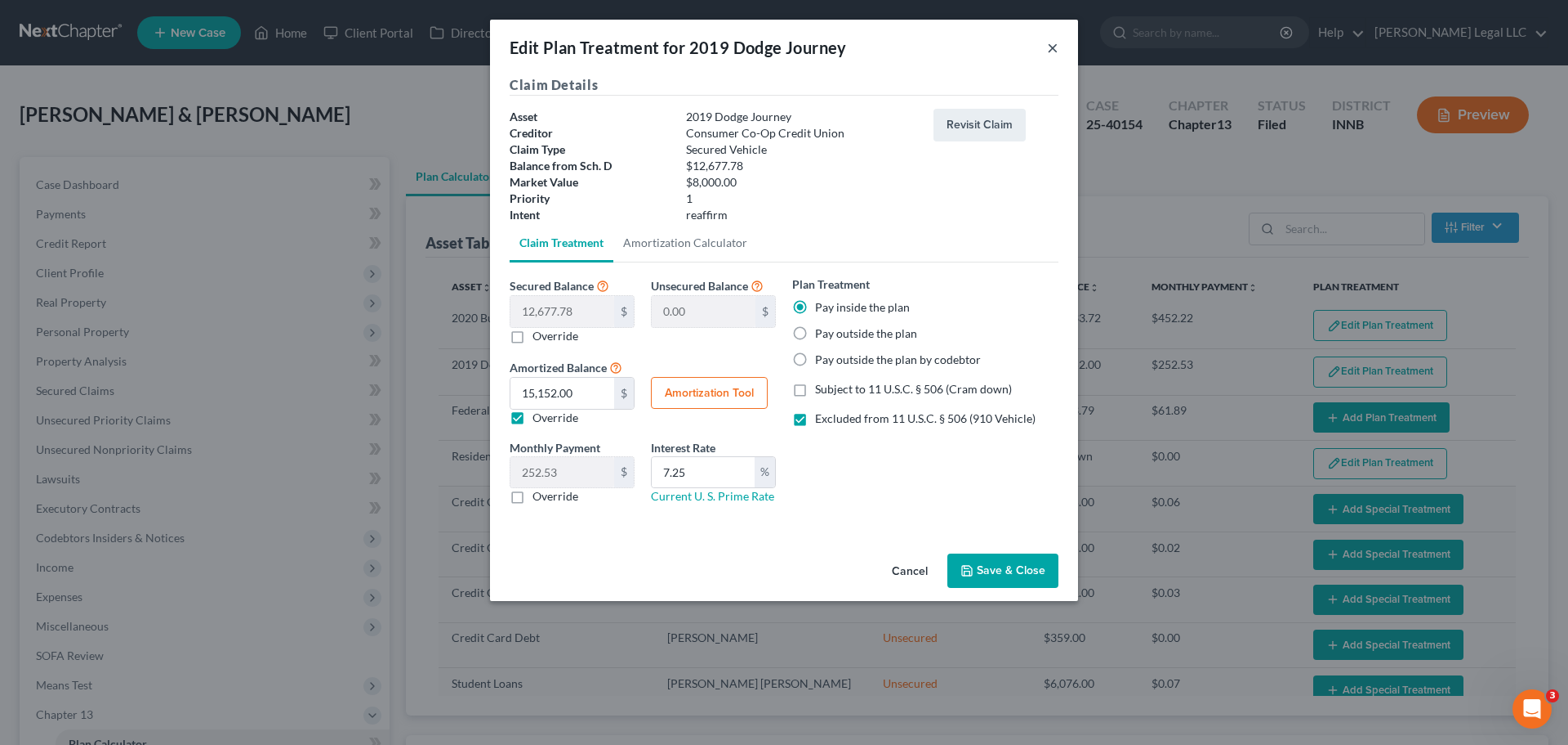
click at [1054, 44] on button "×" at bounding box center [1052, 48] width 12 height 20
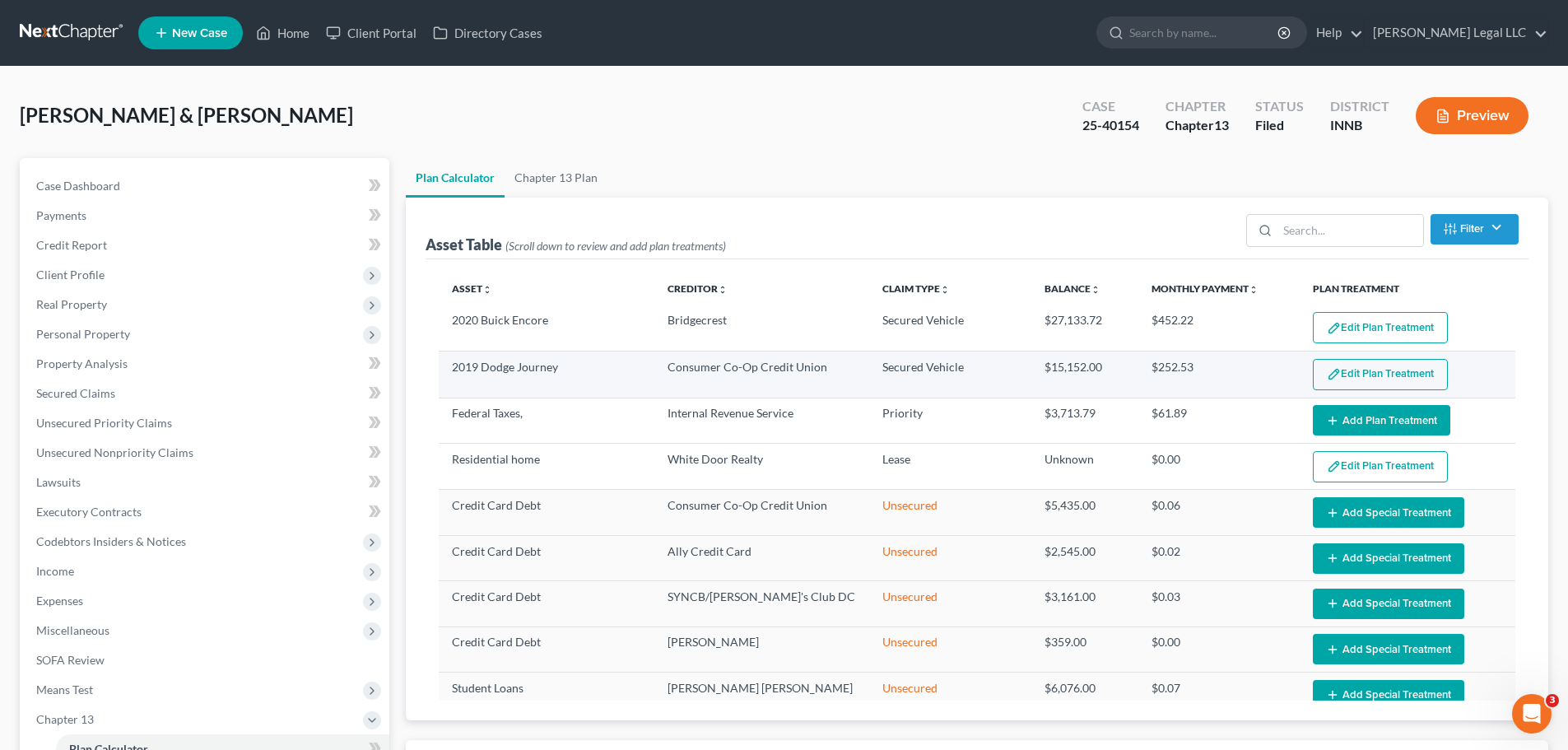
click at [1370, 370] on button "Edit Plan Treatment" at bounding box center [1379, 374] width 135 height 32
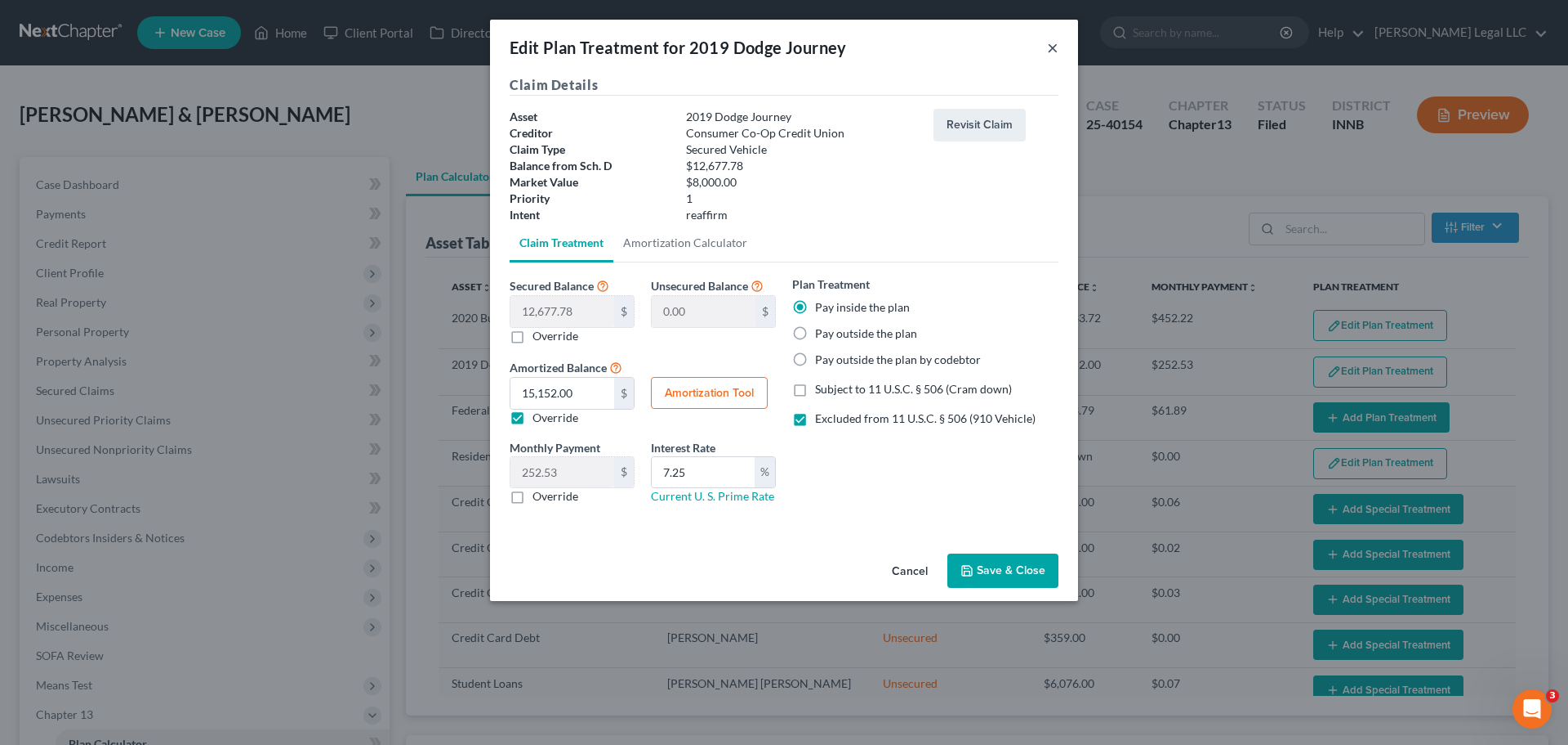
click at [1055, 50] on button "×" at bounding box center [1052, 48] width 12 height 20
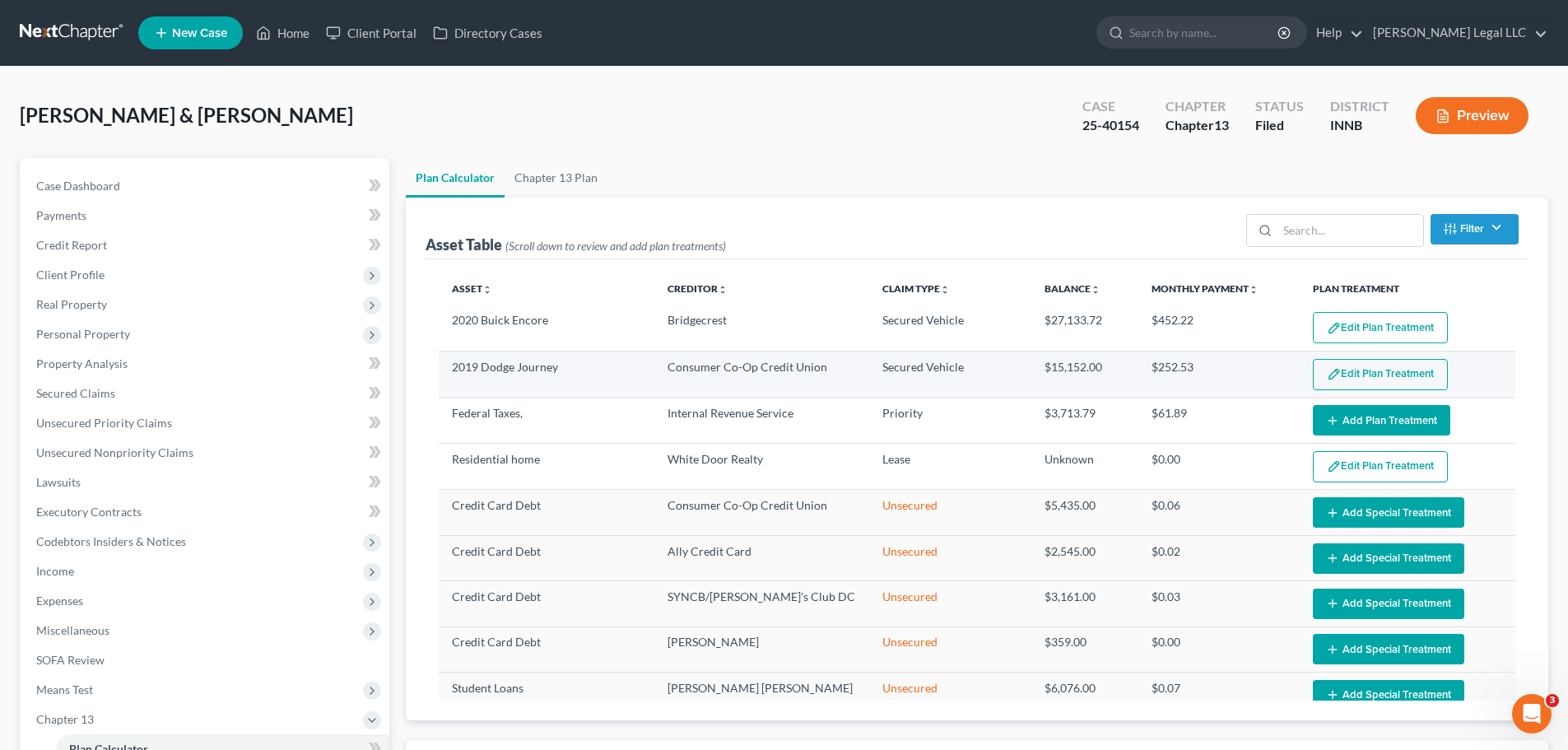
click at [1407, 384] on button "Edit Plan Treatment" at bounding box center [1379, 374] width 135 height 32
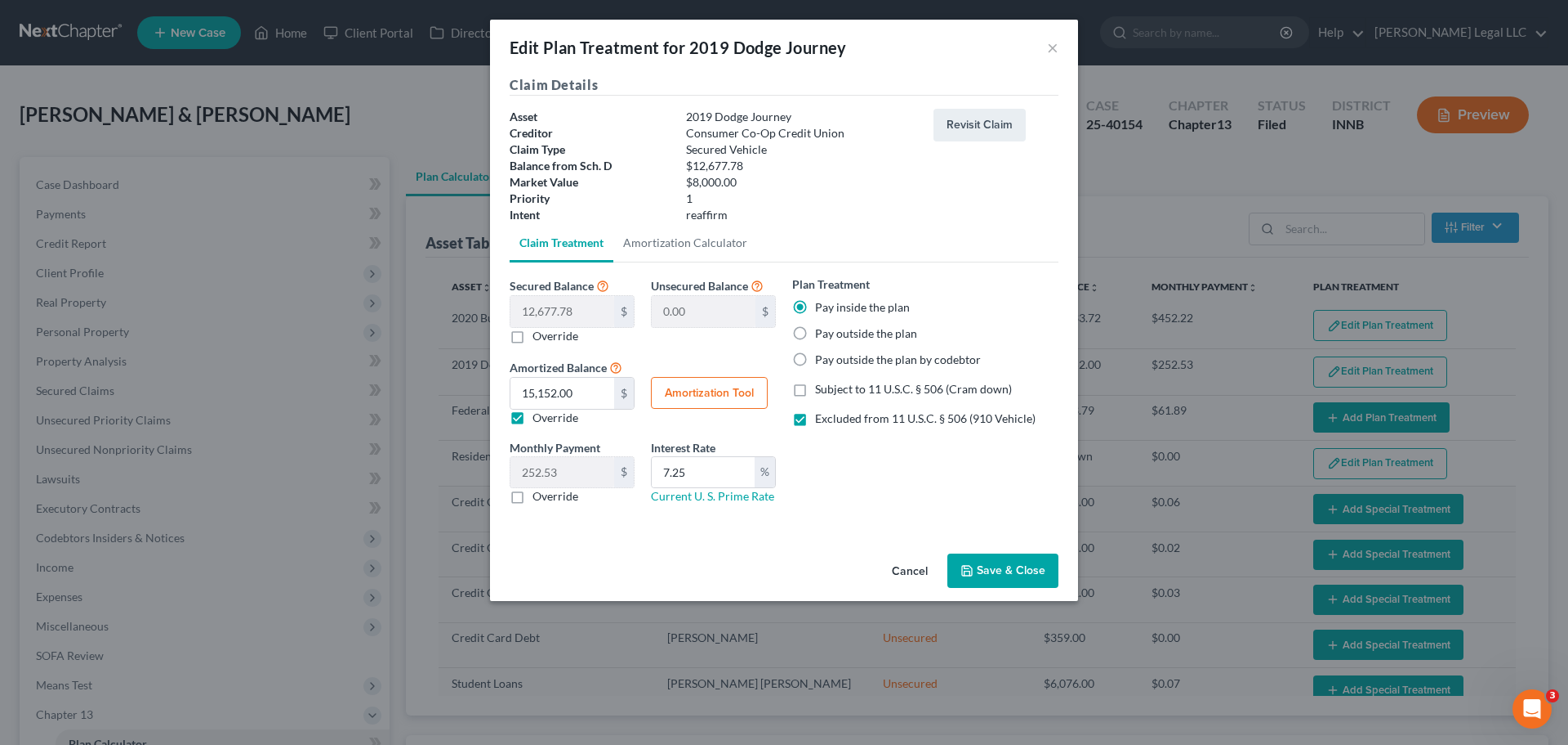
click at [533, 418] on label "Override" at bounding box center [555, 417] width 46 height 16
click at [539, 418] on input "Override" at bounding box center [544, 415] width 11 height 11
checkbox input "false"
type input "211.29"
click at [533, 421] on label "Override" at bounding box center [555, 417] width 46 height 16
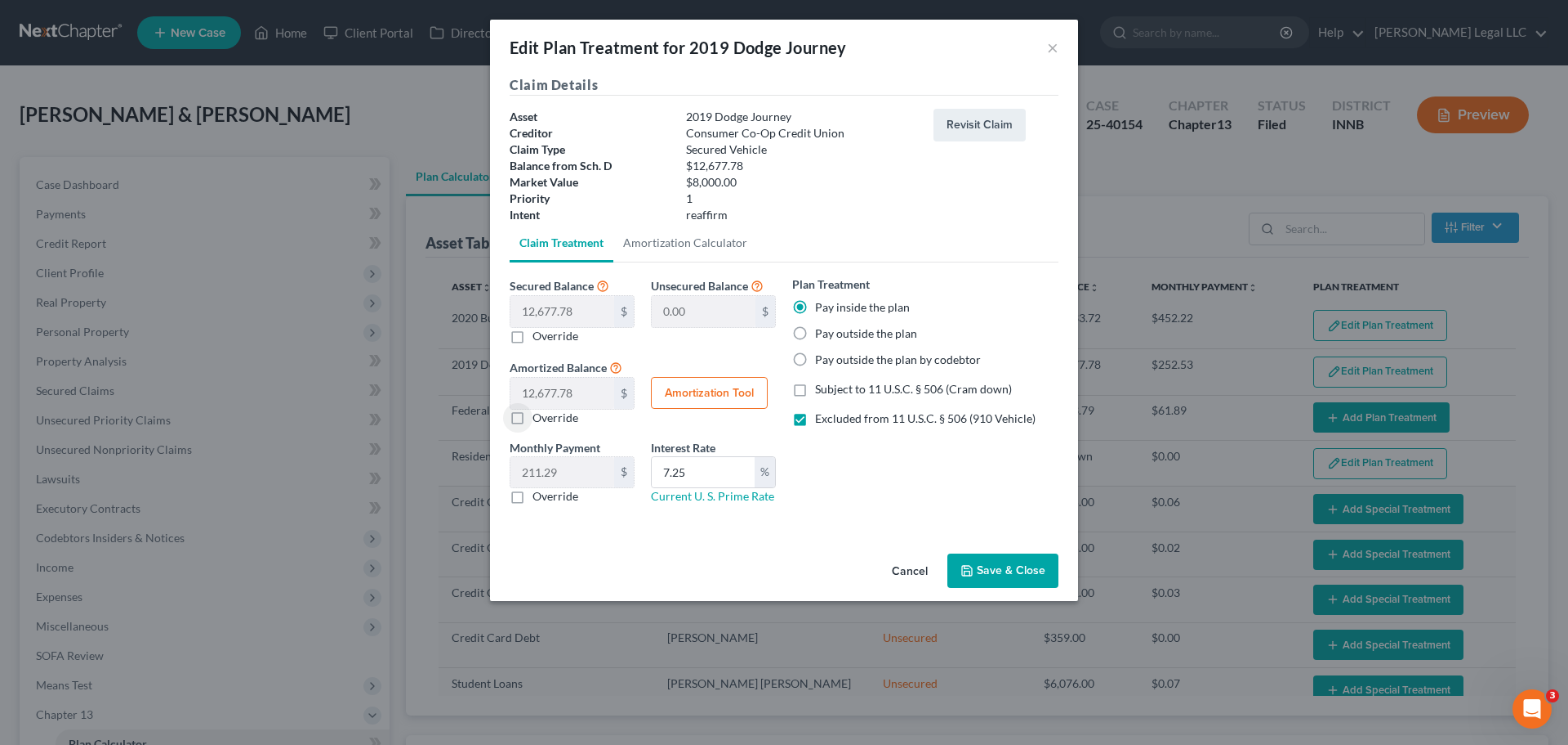
click at [539, 420] on input "Override" at bounding box center [544, 415] width 11 height 11
checkbox input "true"
type input "252.53"
drag, startPoint x: 516, startPoint y: 423, endPoint x: 516, endPoint y: 407, distance: 16.0
click at [533, 421] on label "Override" at bounding box center [555, 417] width 46 height 16
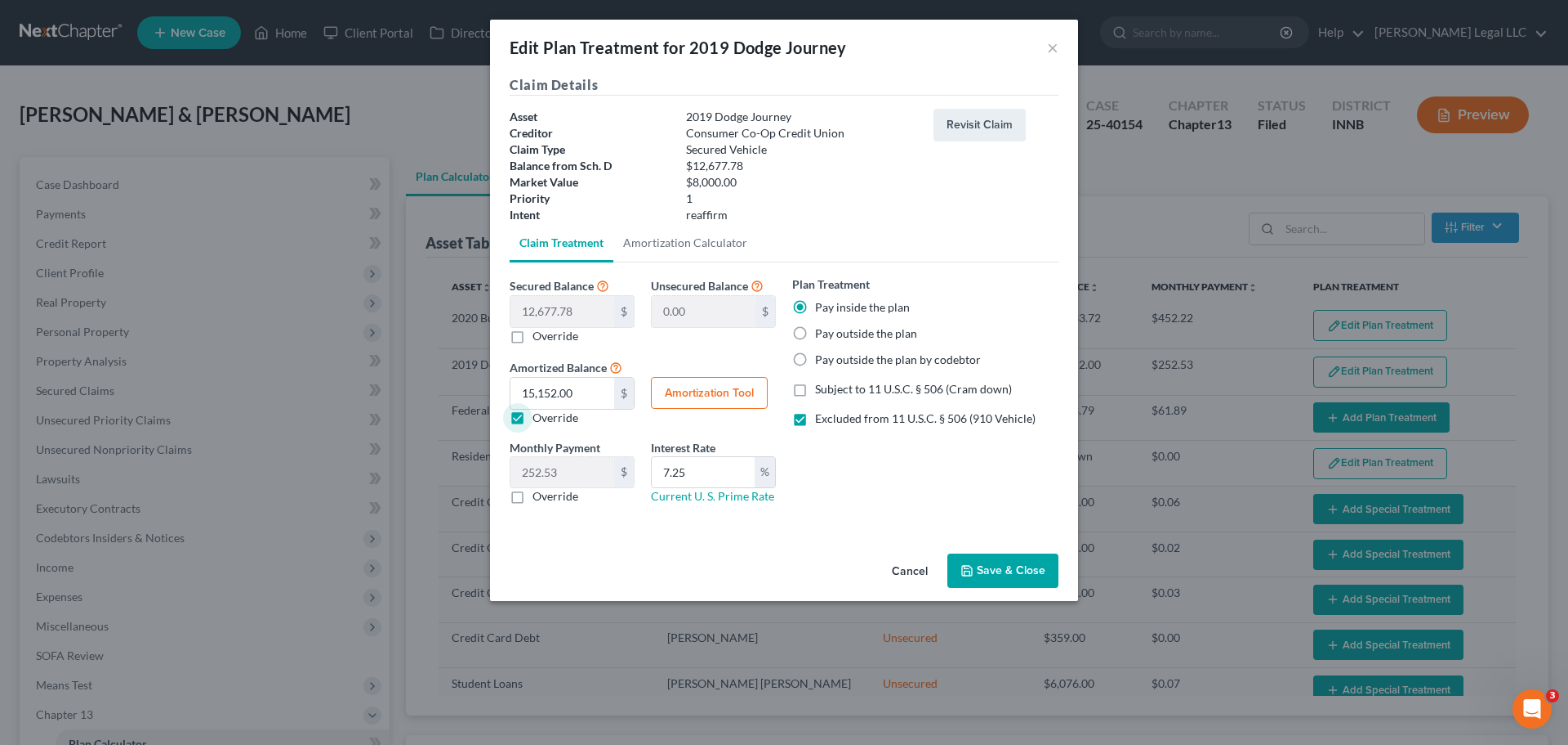
click at [539, 420] on input "Override" at bounding box center [544, 415] width 11 height 11
checkbox input "false"
type input "211.29"
click at [533, 340] on label "Override" at bounding box center [555, 336] width 46 height 16
click at [539, 338] on input "Override" at bounding box center [544, 333] width 11 height 11
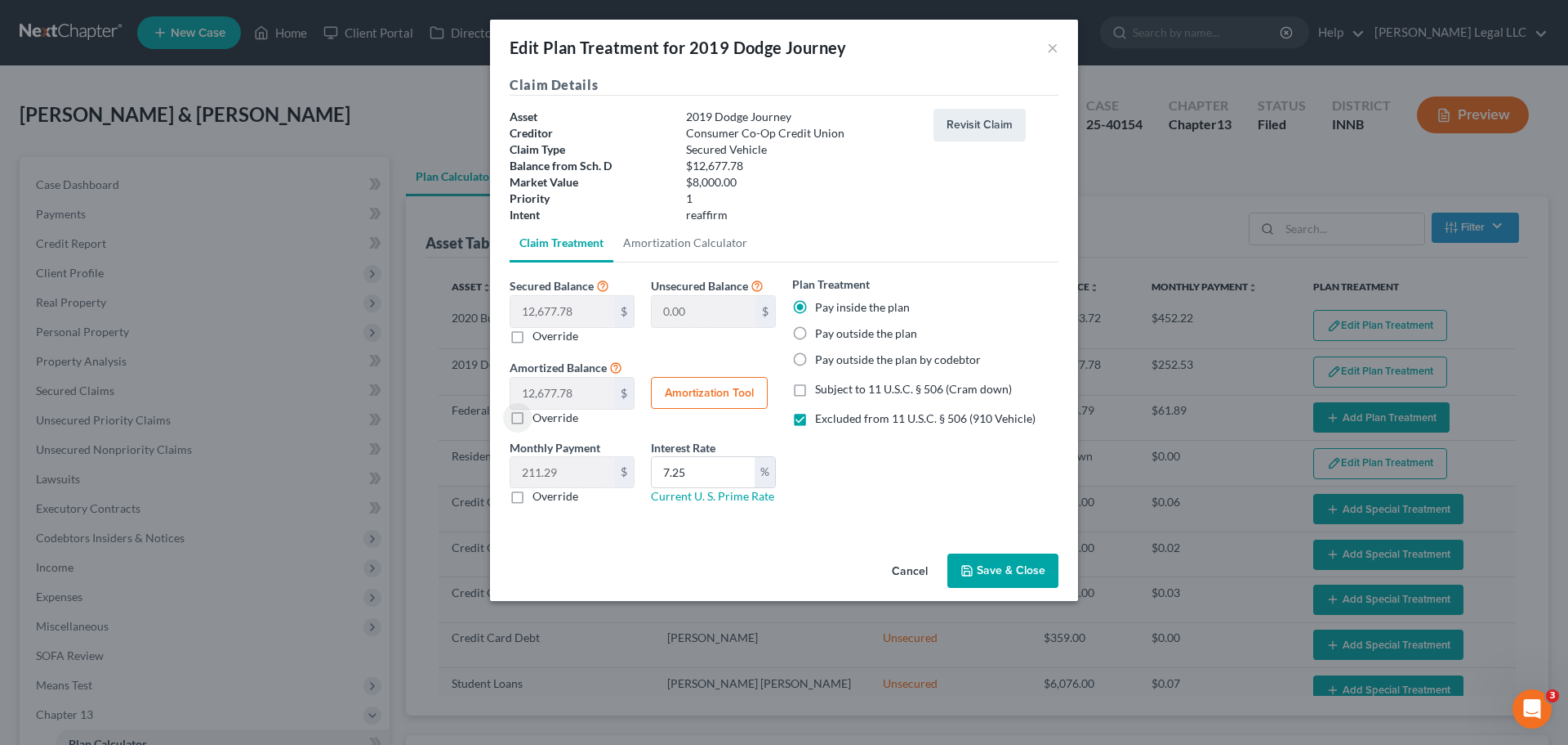
checkbox input "true"
type input "12,677.78"
type input "0.00"
type input "0"
click at [553, 310] on input "0.00" at bounding box center [562, 311] width 104 height 31
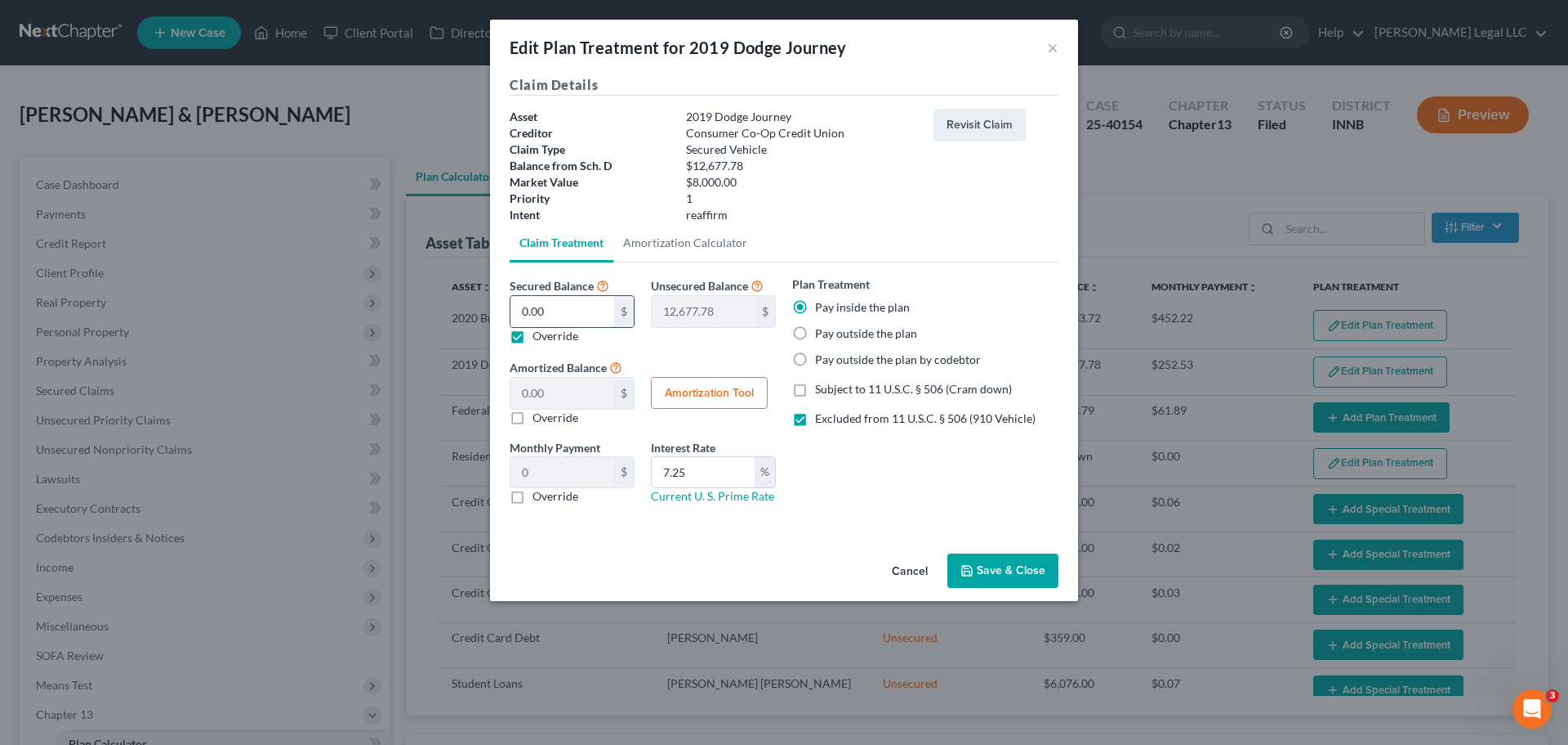
type input "/"
type input "0"
type input "8"
type input "12,669.78"
type input "8.00"
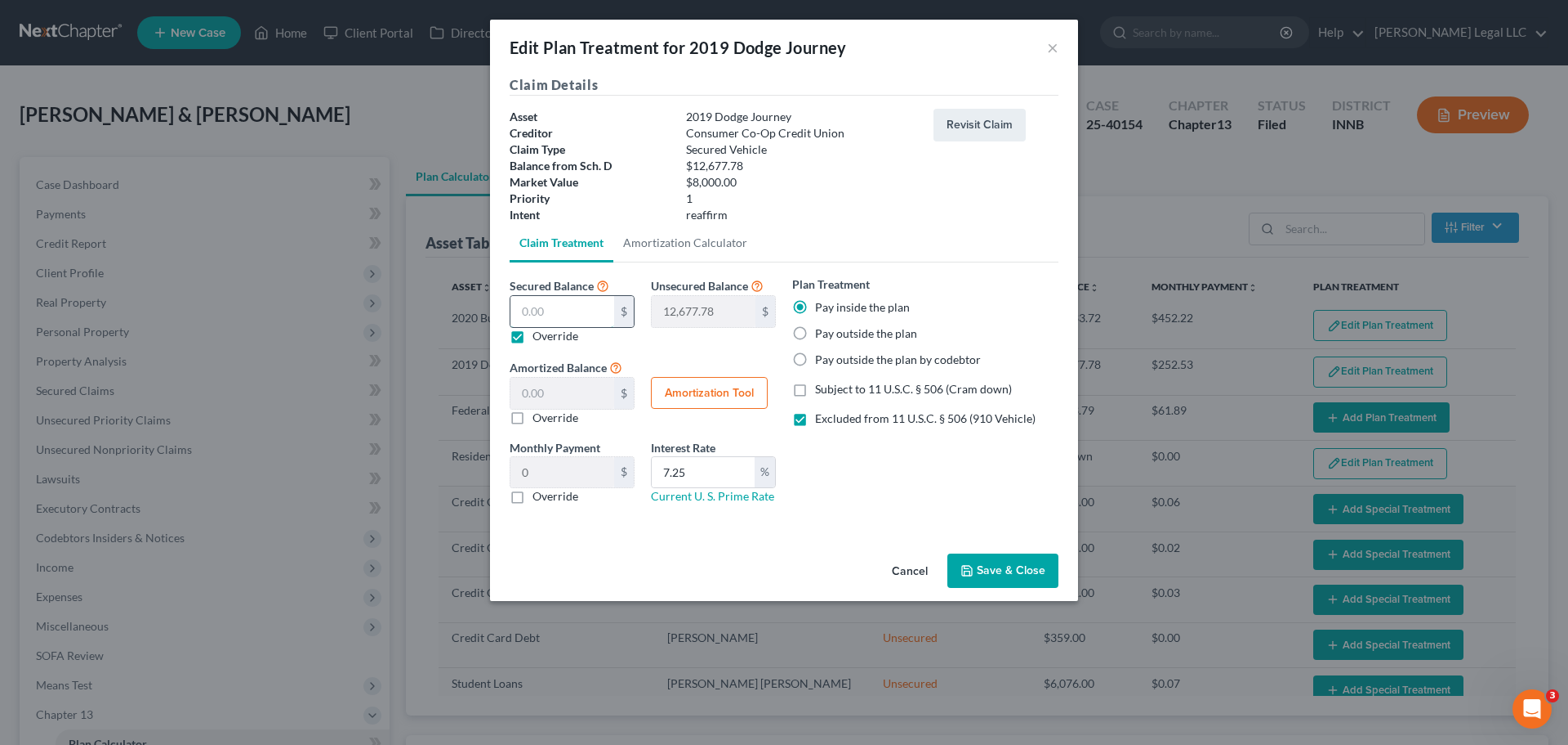
type input "0.13"
type input "80"
type input "12,597.78"
type input "80.00"
type input "1.33"
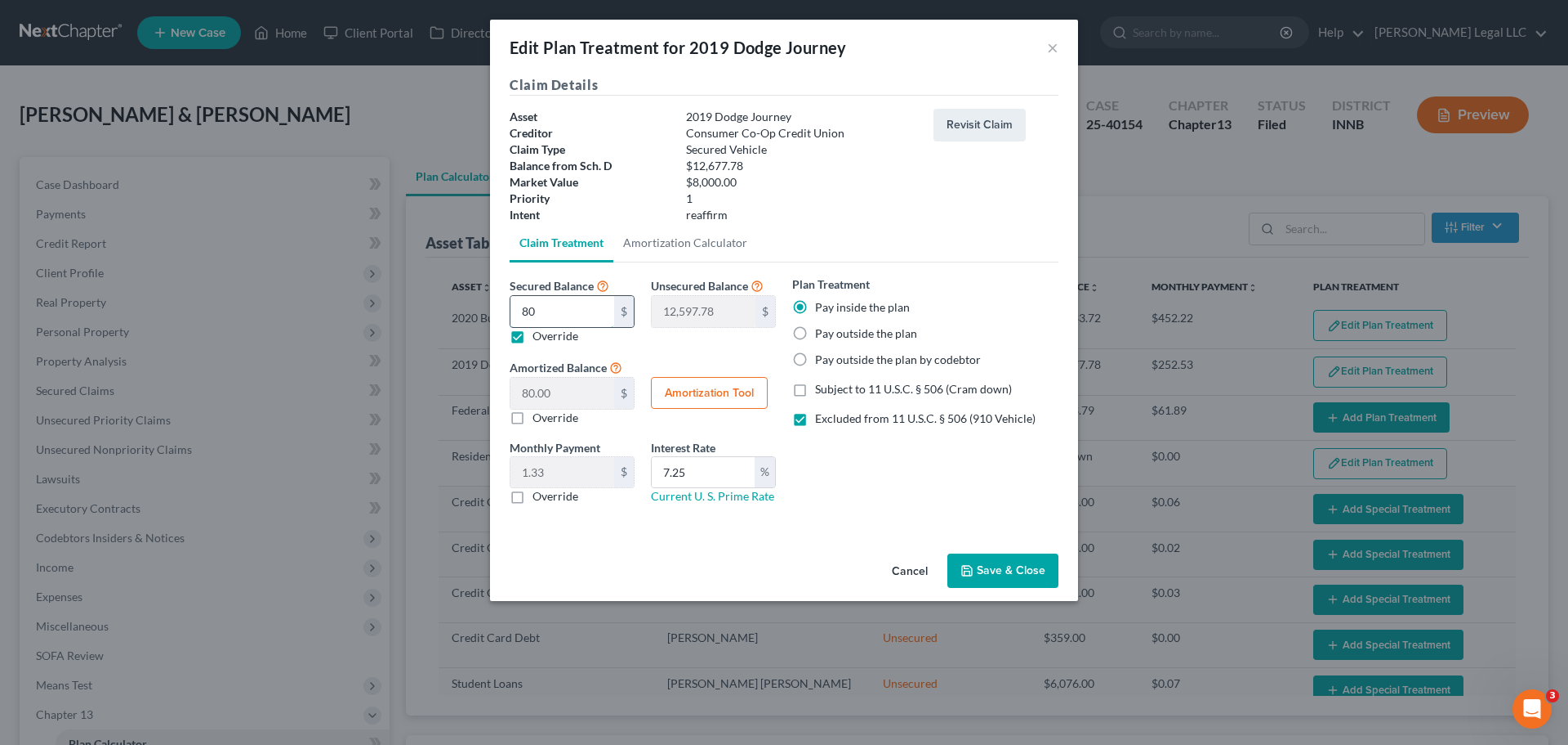
type input "800"
type input "11,877.78"
type input "800.00"
type input "13.33"
type input "8000"
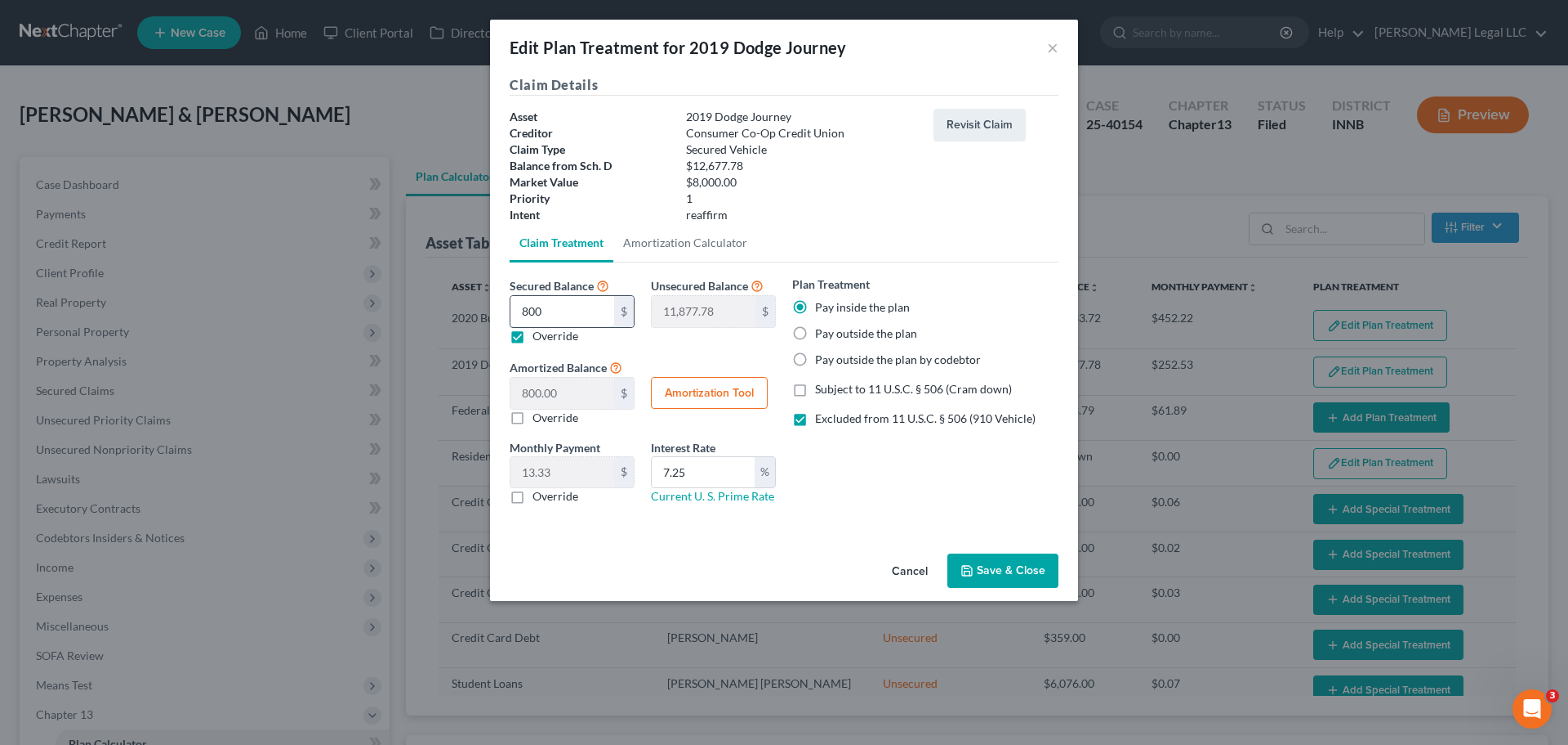
type input "4,677.78"
type input "8,000.00"
type input "133.33"
type input "8,000"
click at [690, 386] on button "Amortization Tool" at bounding box center [710, 393] width 117 height 32
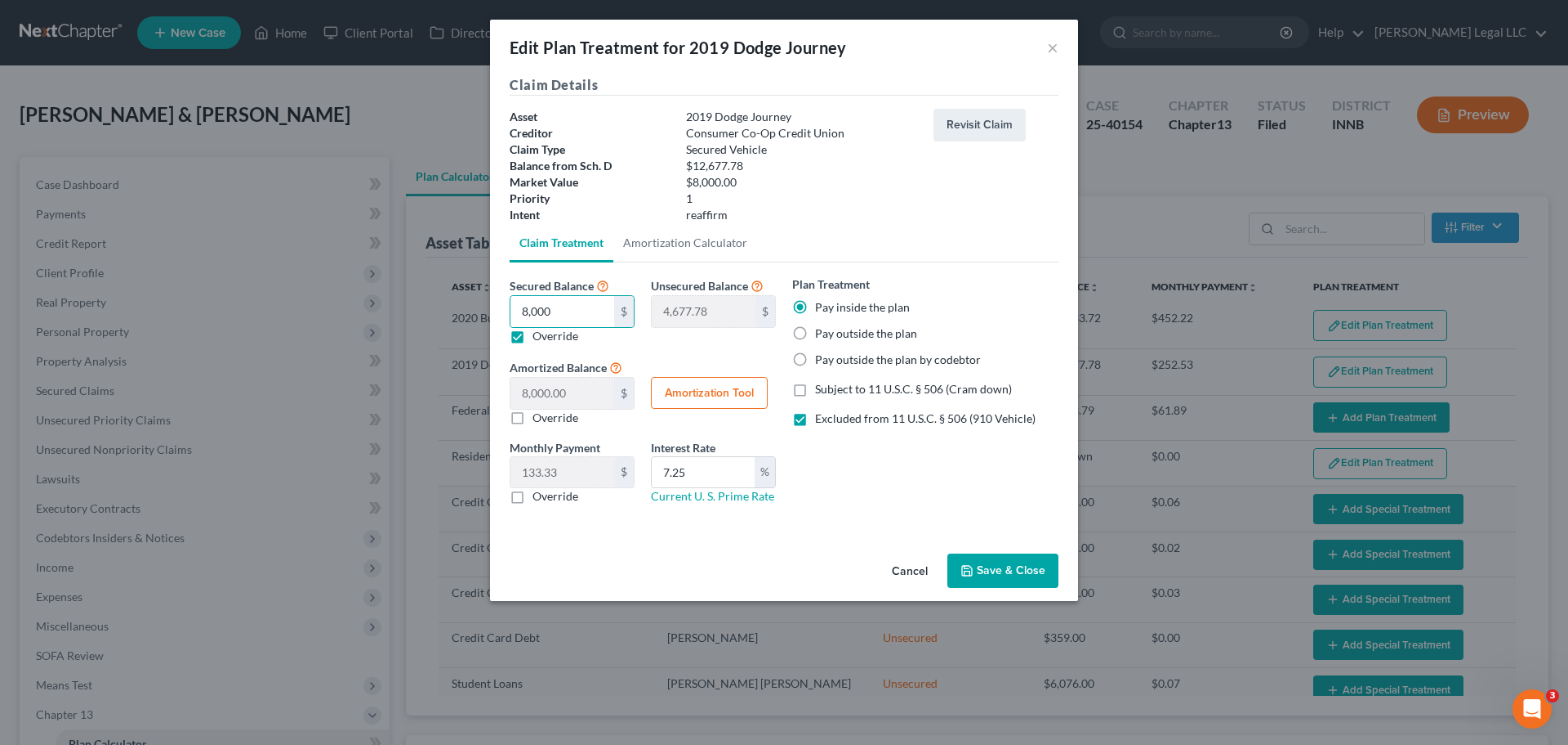
type input "8,000.00"
type input "7.25"
type input "60"
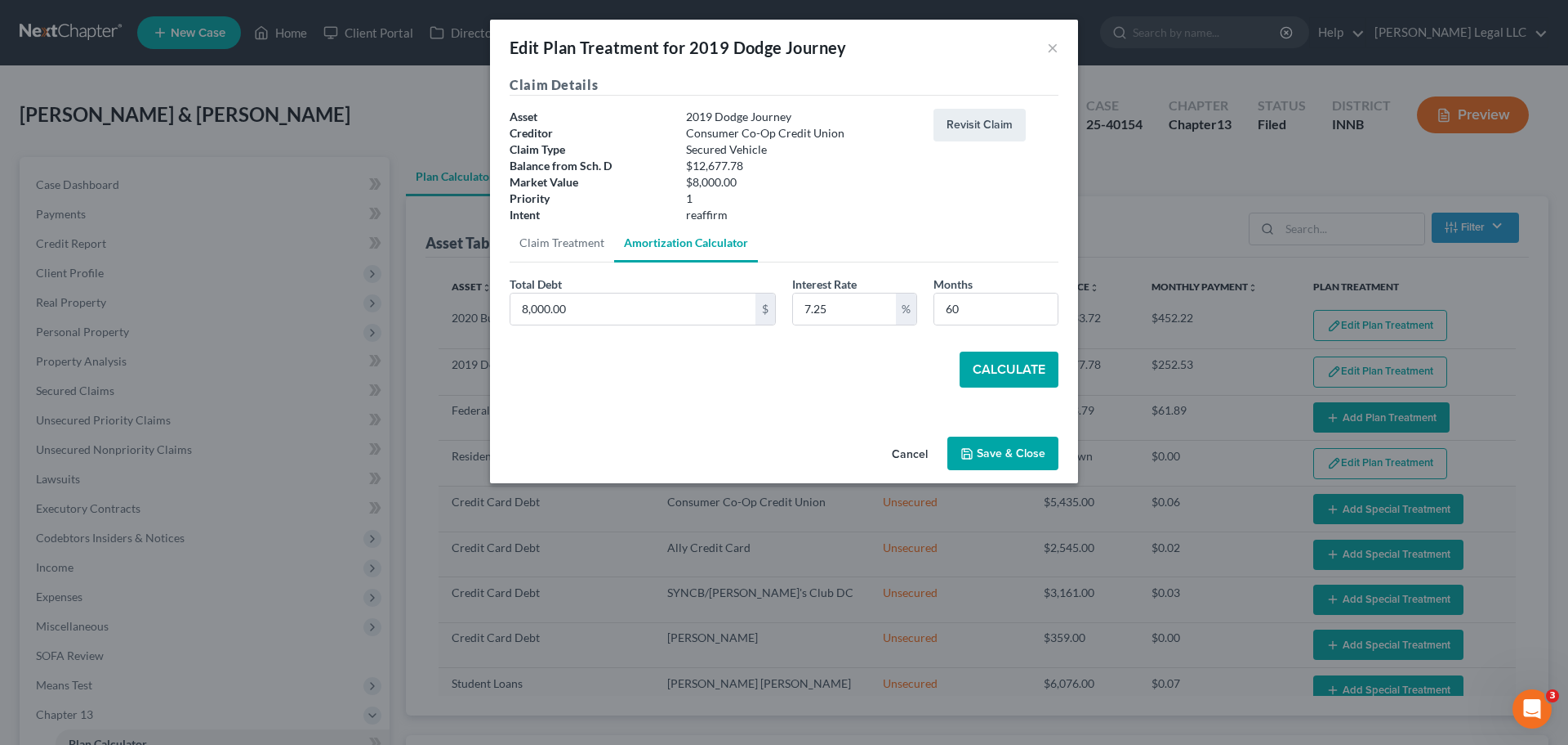
click at [1037, 379] on button "Calculate" at bounding box center [1009, 370] width 99 height 36
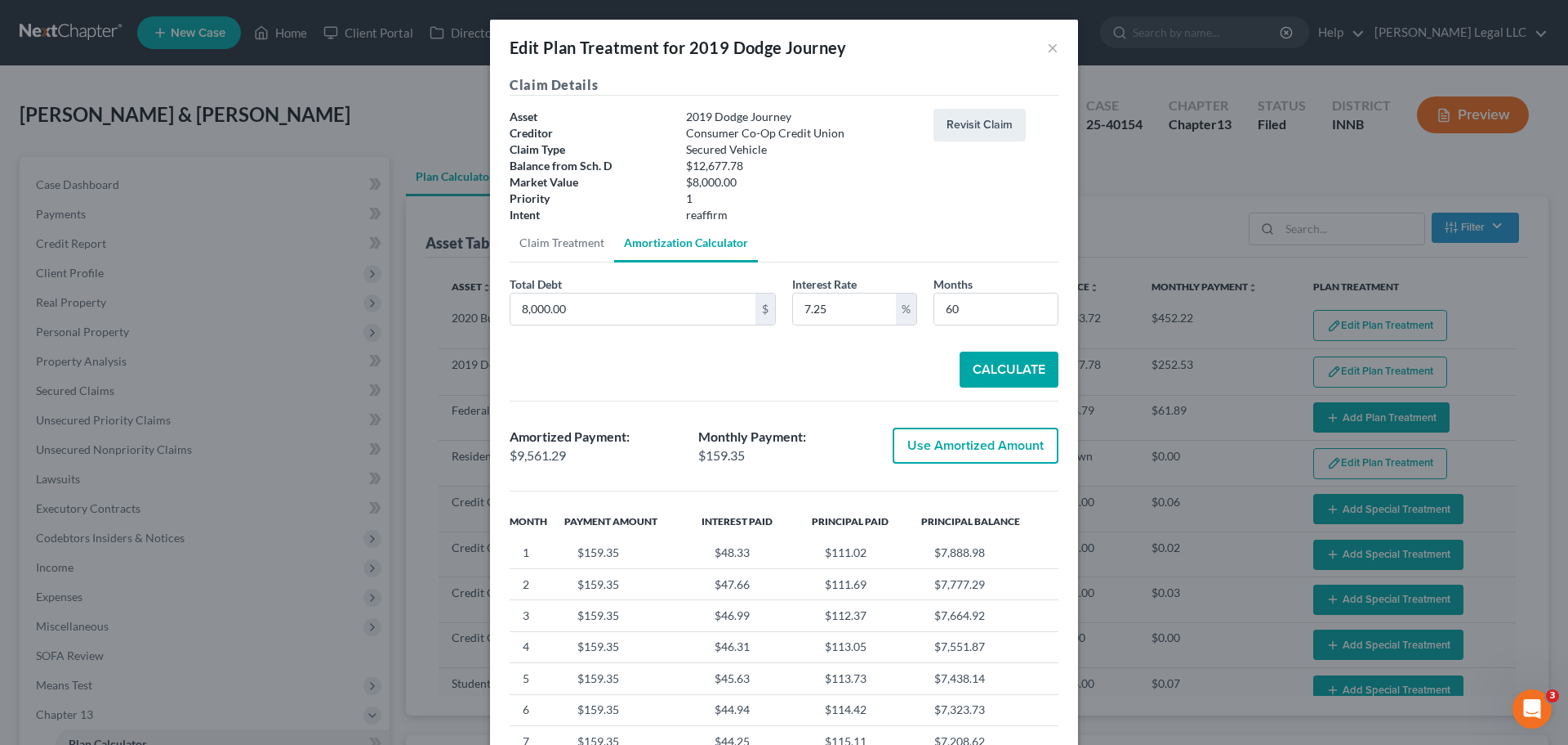
click at [980, 451] on button "Use Amortized Amount" at bounding box center [975, 445] width 166 height 36
type input "9,561.29"
checkbox input "true"
type input "159.35"
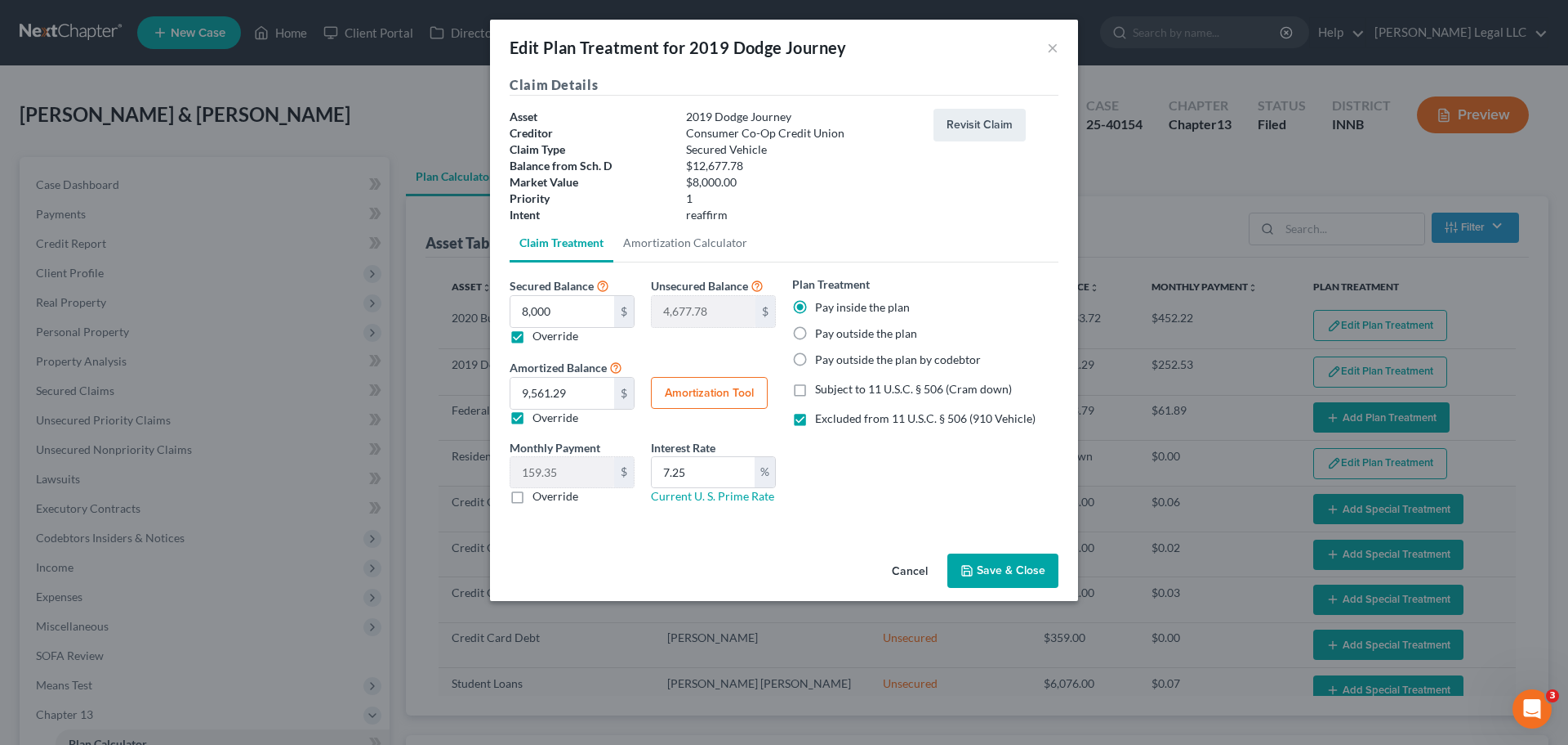
click at [815, 388] on label "Subject to 11 U.S.C. § 506 (Cram down)" at bounding box center [913, 389] width 196 height 16
click at [822, 388] on input "Subject to 11 U.S.C. § 506 (Cram down)" at bounding box center [827, 386] width 11 height 11
checkbox input "true"
click at [815, 425] on label "Excluded from 11 U.S.C. § 506 (910 Vehicle)" at bounding box center [926, 418] width 221 height 16
click at [822, 421] on input "Excluded from 11 U.S.C. § 506 (910 Vehicle)" at bounding box center [827, 416] width 11 height 11
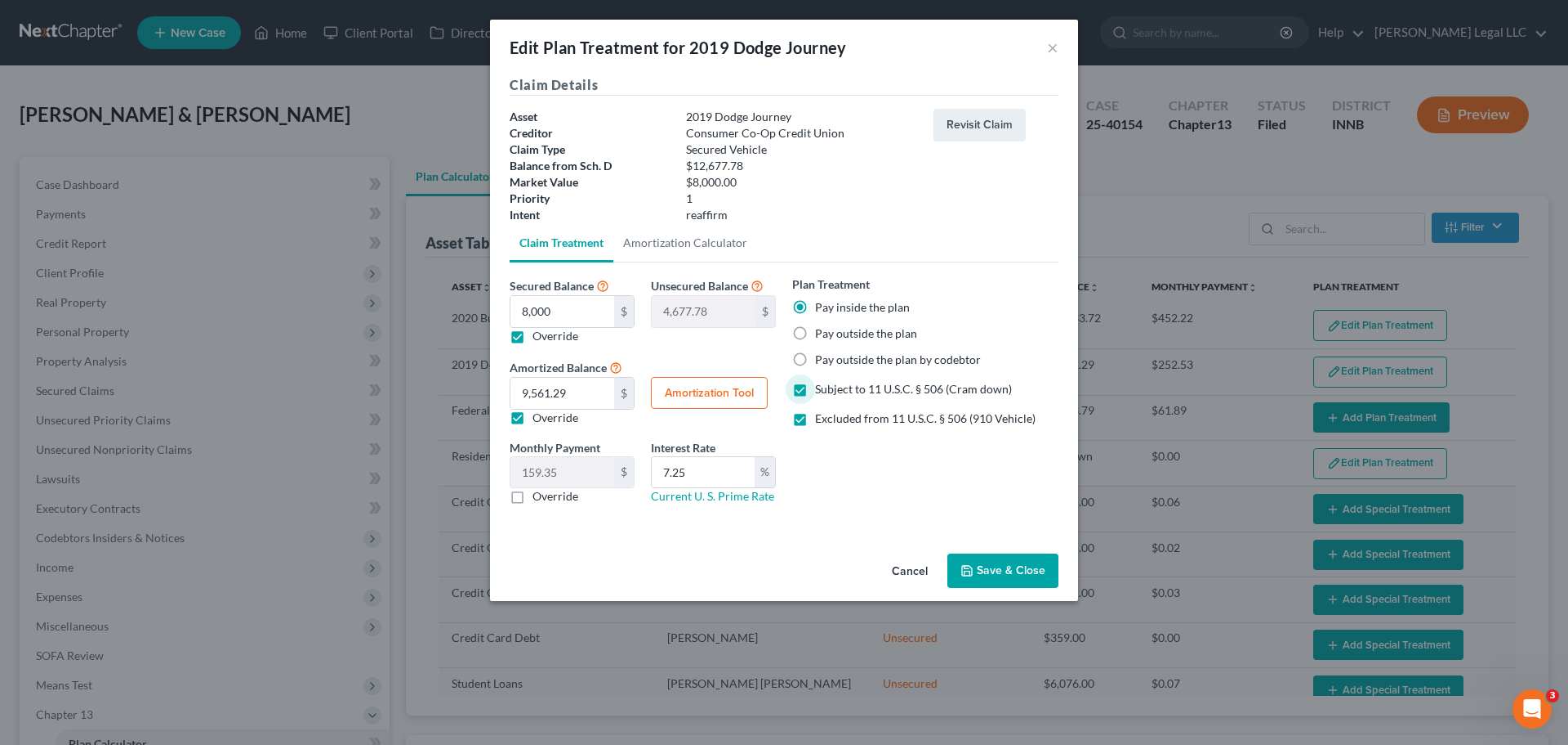
checkbox input "false"
click at [1010, 565] on button "Save & Close" at bounding box center [1003, 570] width 111 height 34
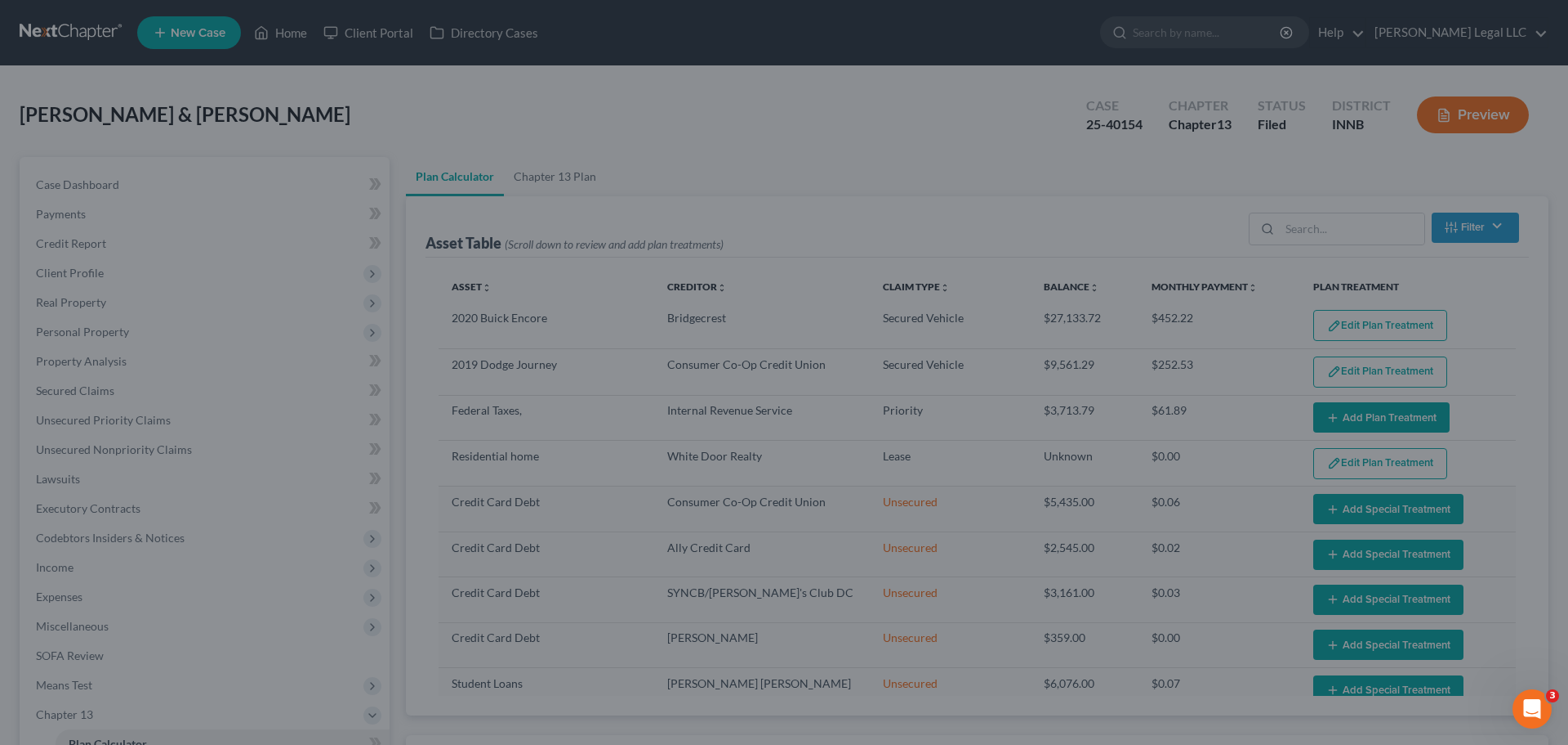
select select "59"
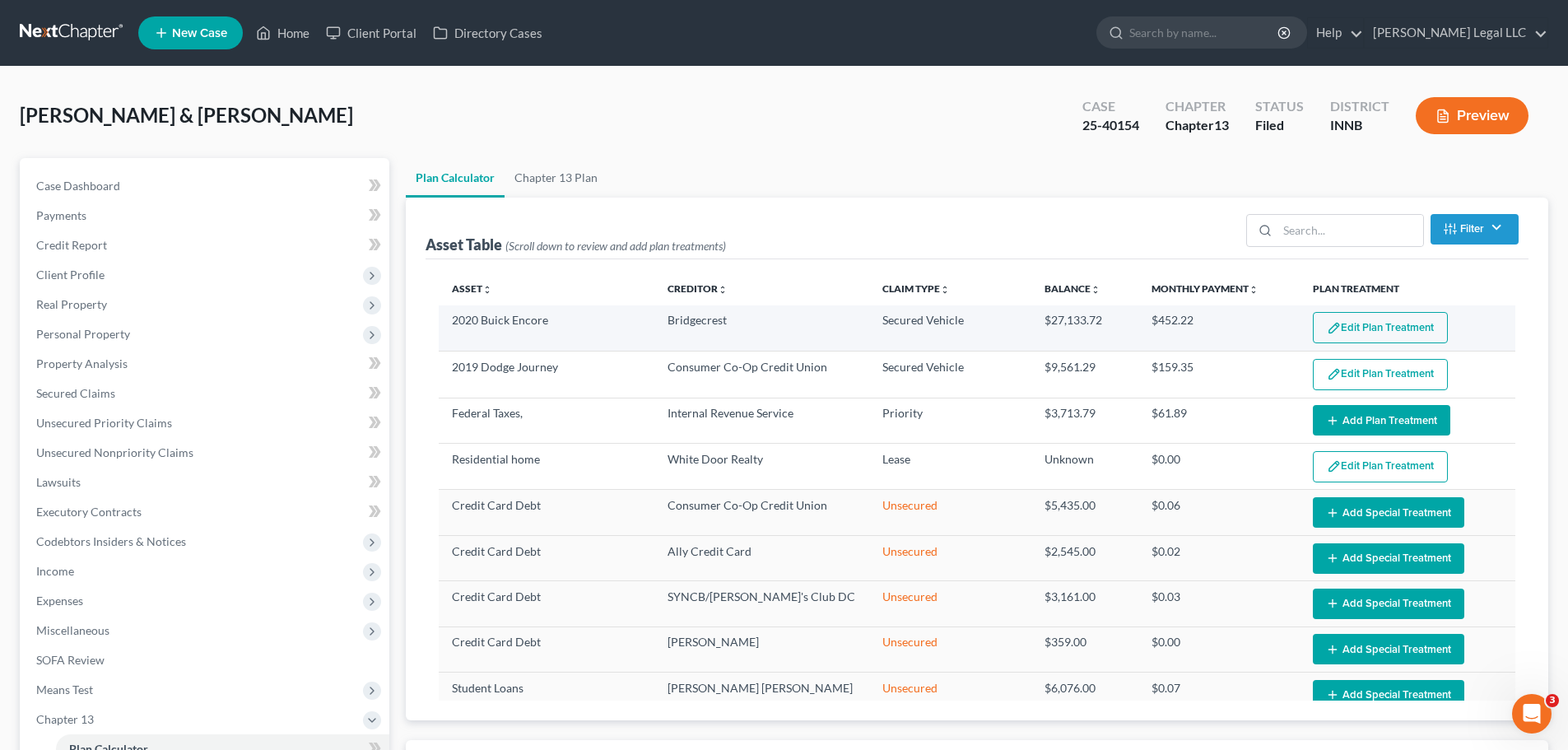
click at [1363, 328] on button "Edit Plan Treatment" at bounding box center [1379, 327] width 135 height 32
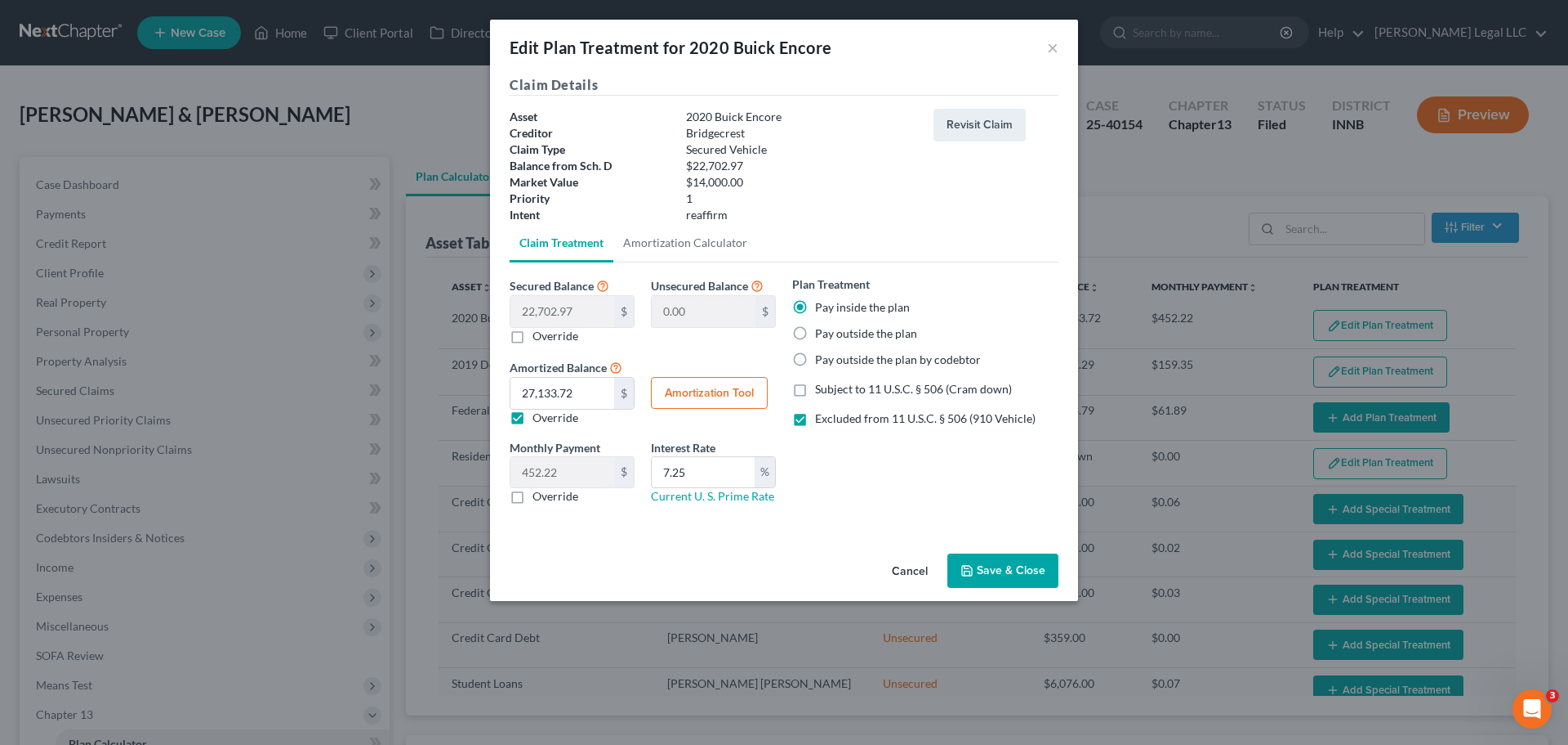
click at [1002, 581] on button "Save & Close" at bounding box center [1003, 570] width 111 height 34
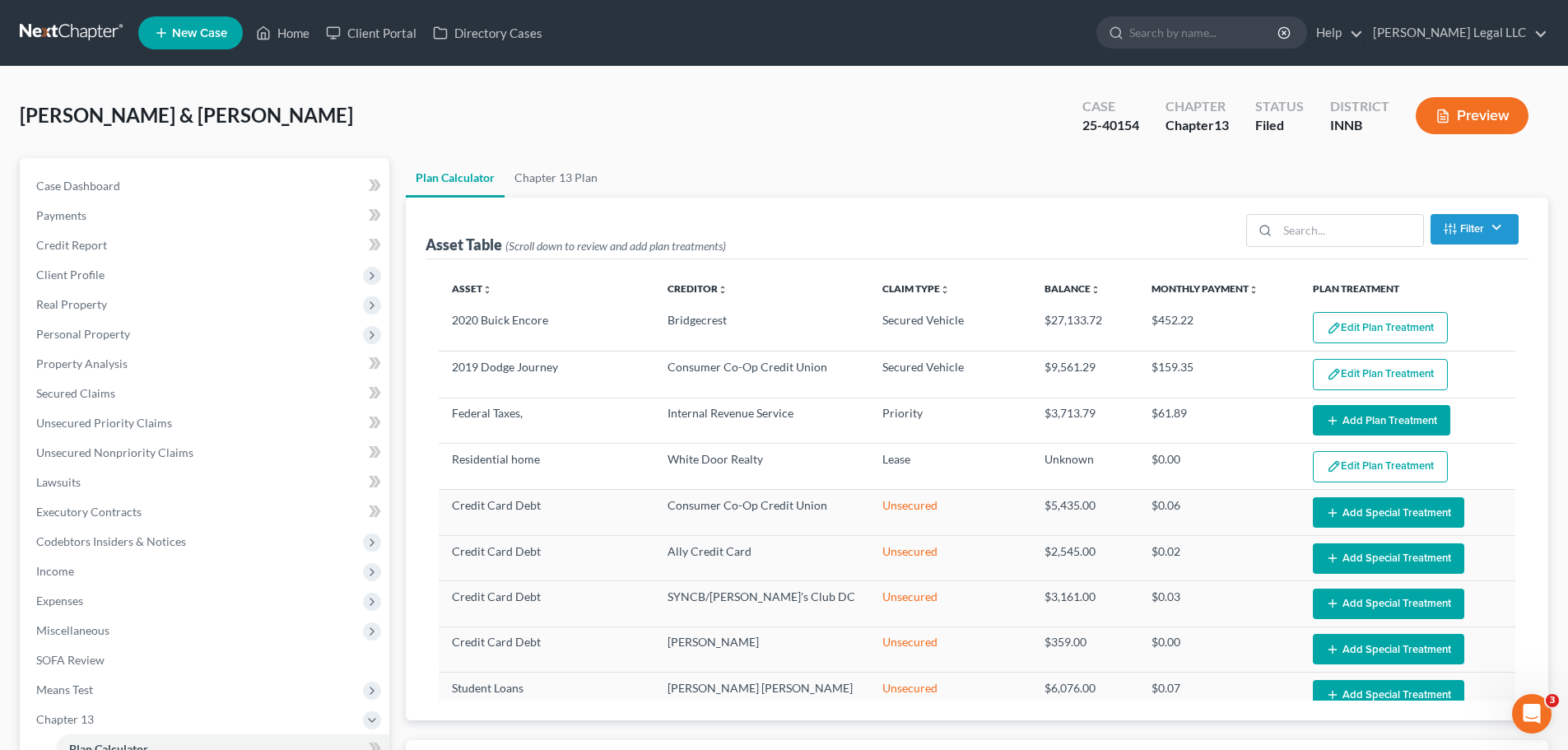
select select "59"
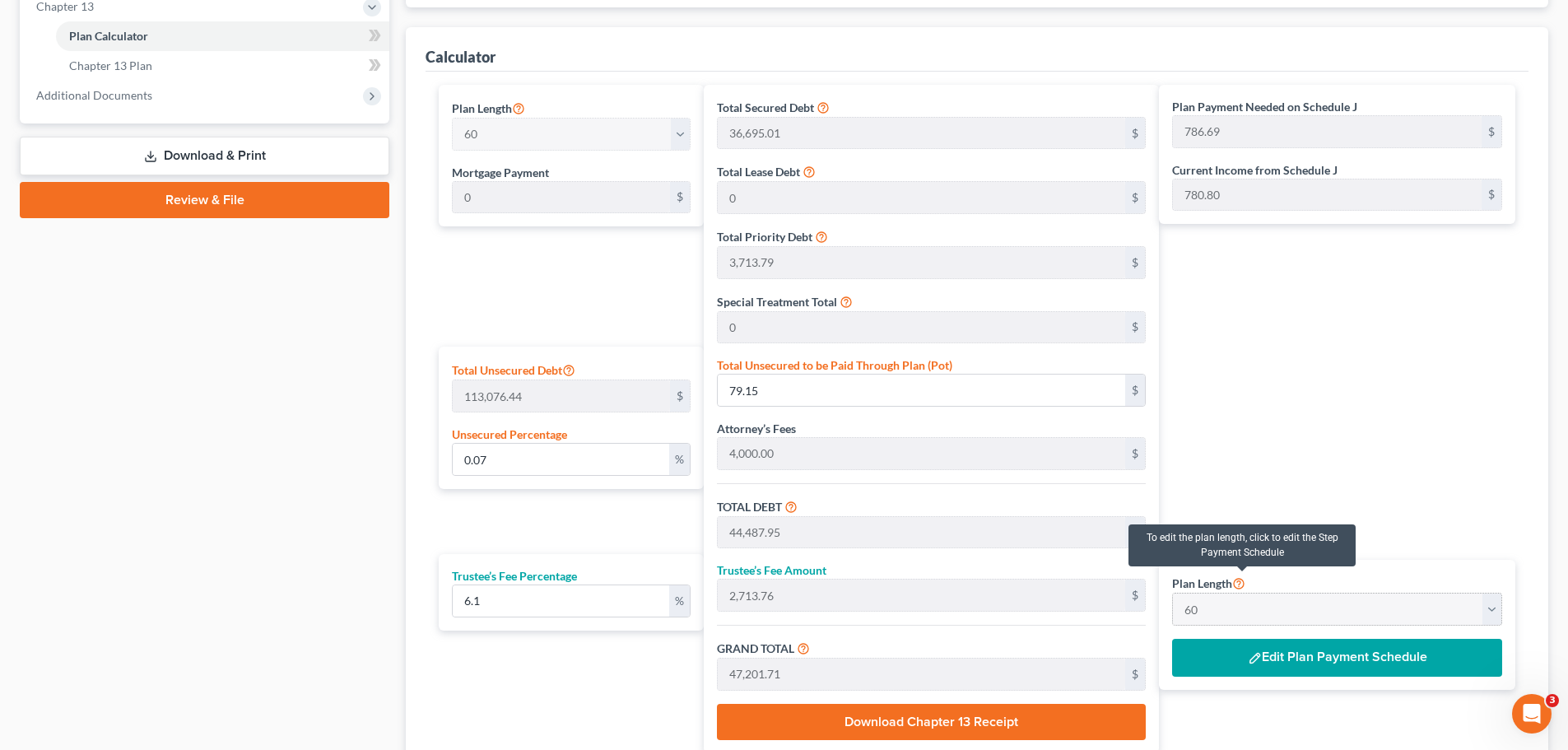
scroll to position [851, 0]
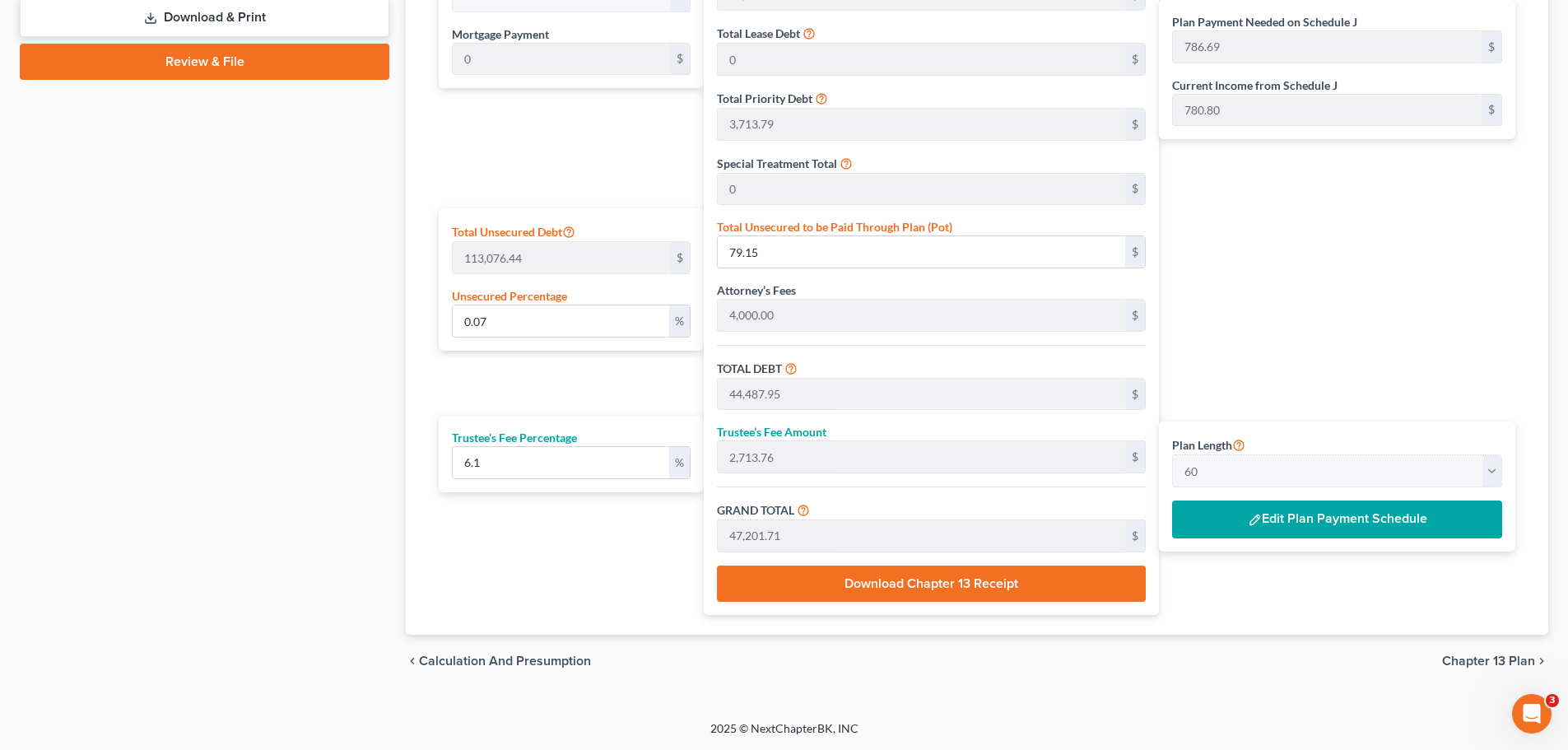
click at [1216, 532] on button "Edit Plan Payment Schedule" at bounding box center [1337, 520] width 330 height 38
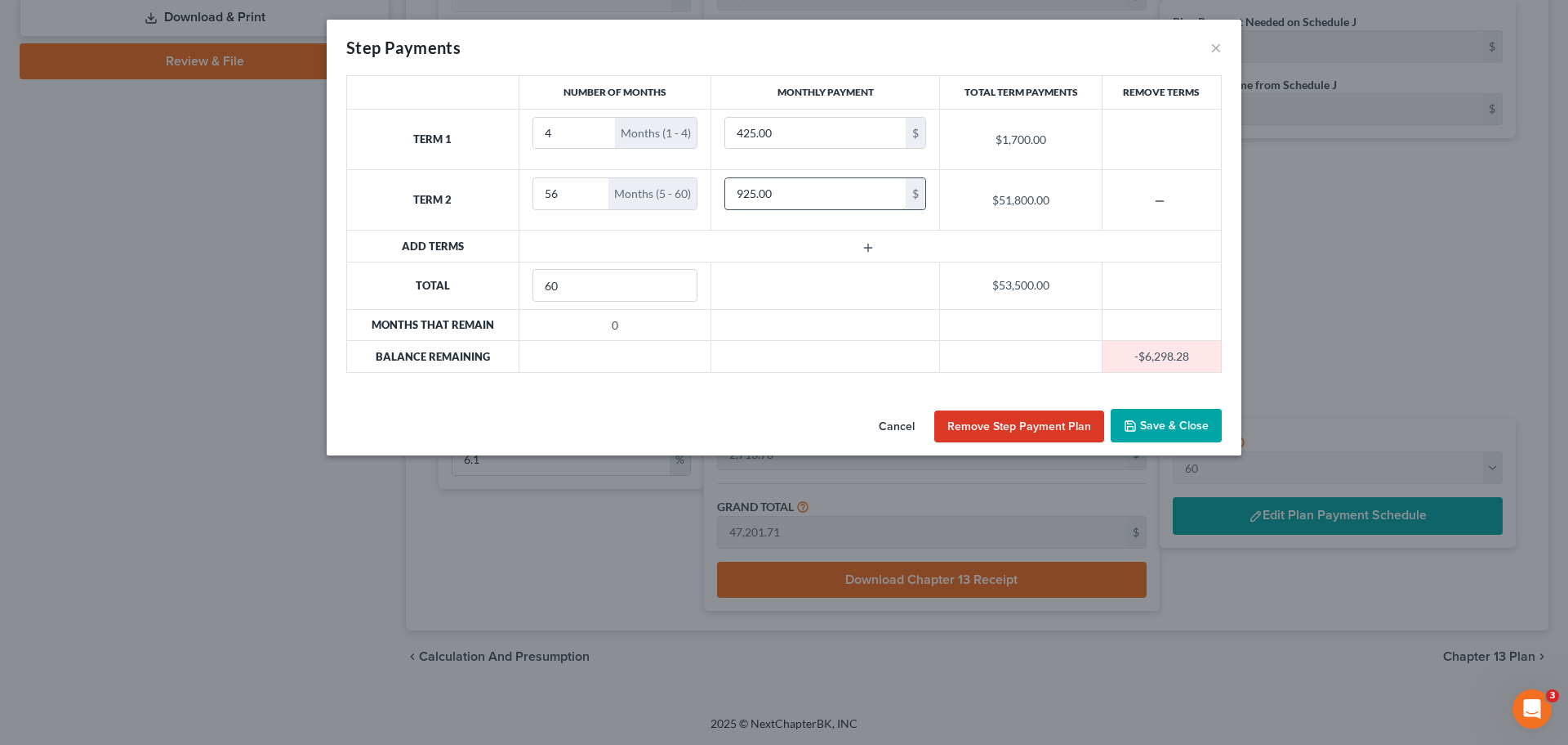
click at [764, 197] on input "925.00" at bounding box center [815, 194] width 180 height 31
type input "8"
click at [900, 426] on button "Cancel" at bounding box center [896, 426] width 62 height 32
